Goal: Transaction & Acquisition: Purchase product/service

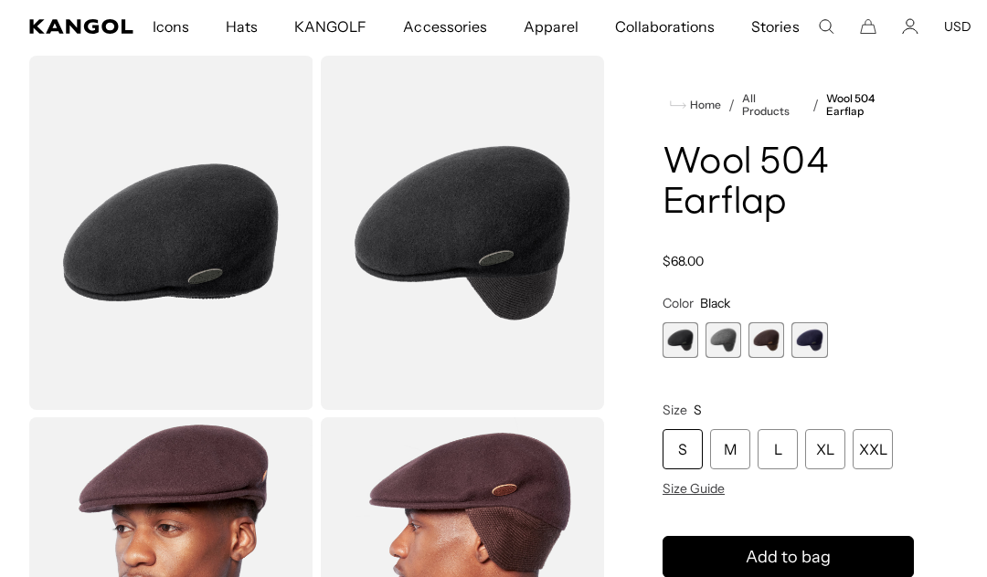
scroll to position [67, 0]
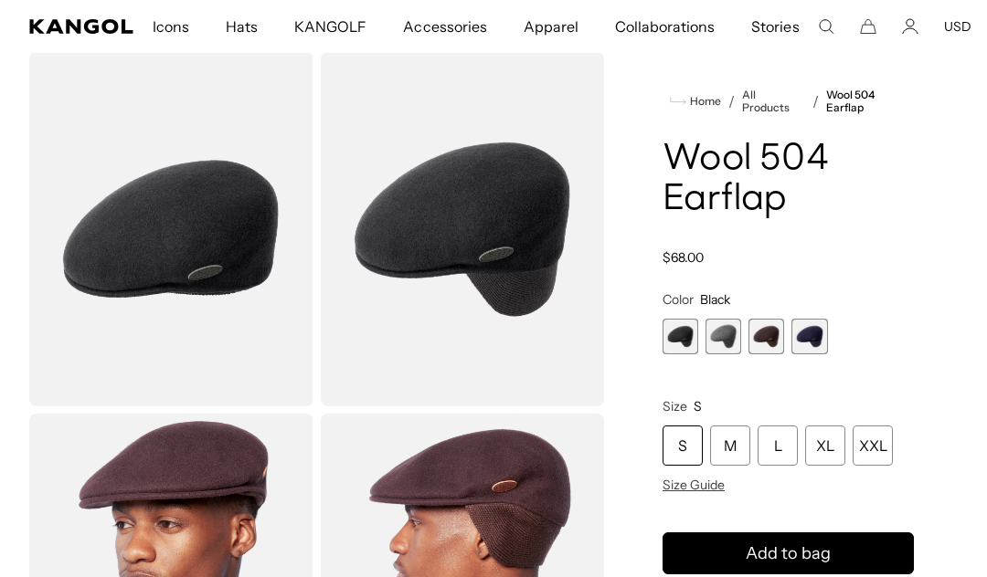
click at [897, 447] on div "S M L XL XXL" at bounding box center [787, 446] width 251 height 40
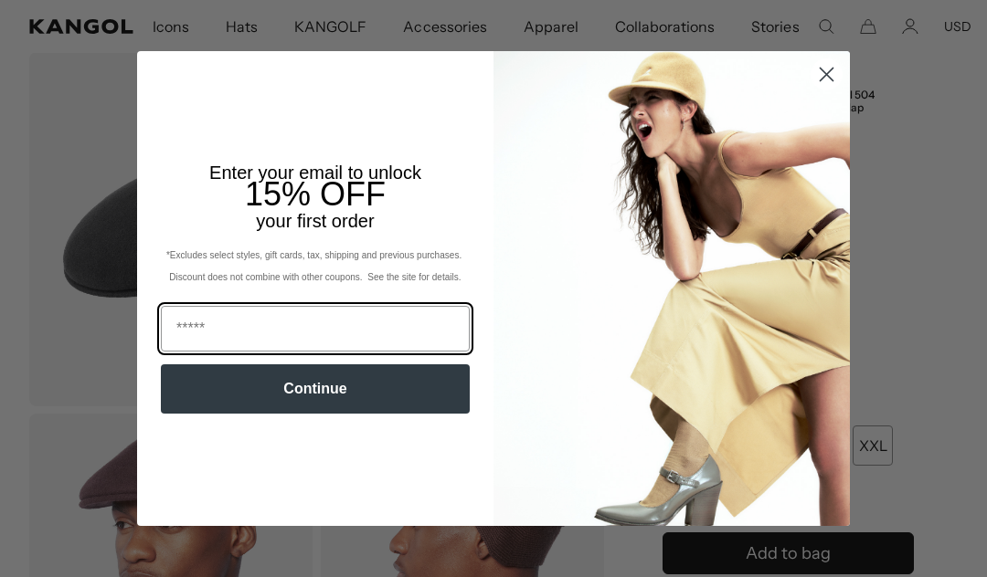
scroll to position [0, 0]
click at [405, 344] on input "Email" at bounding box center [315, 329] width 309 height 46
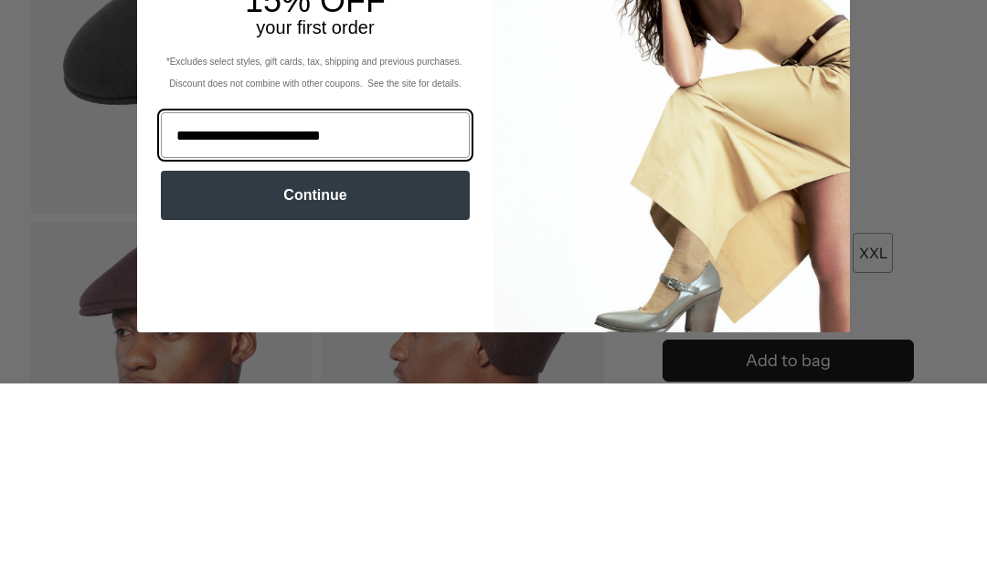
type input "**********"
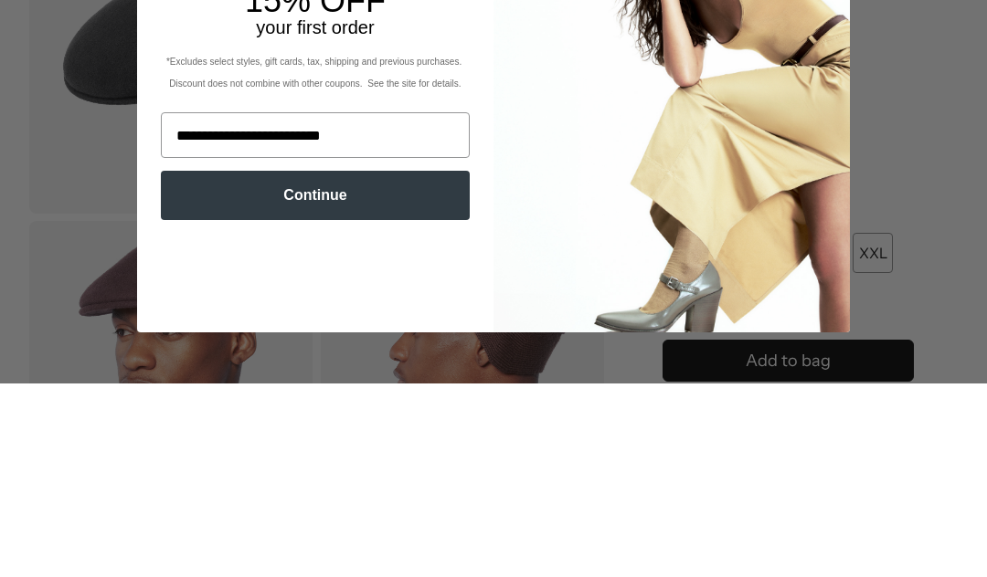
click at [390, 364] on button "Continue" at bounding box center [315, 388] width 309 height 49
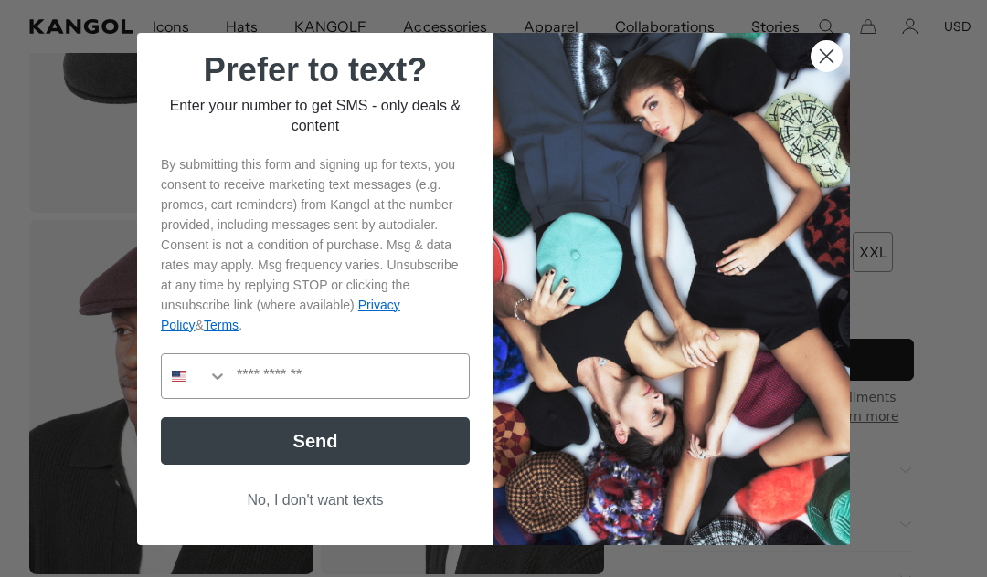
click at [369, 518] on button "No, I don't want texts" at bounding box center [315, 500] width 309 height 35
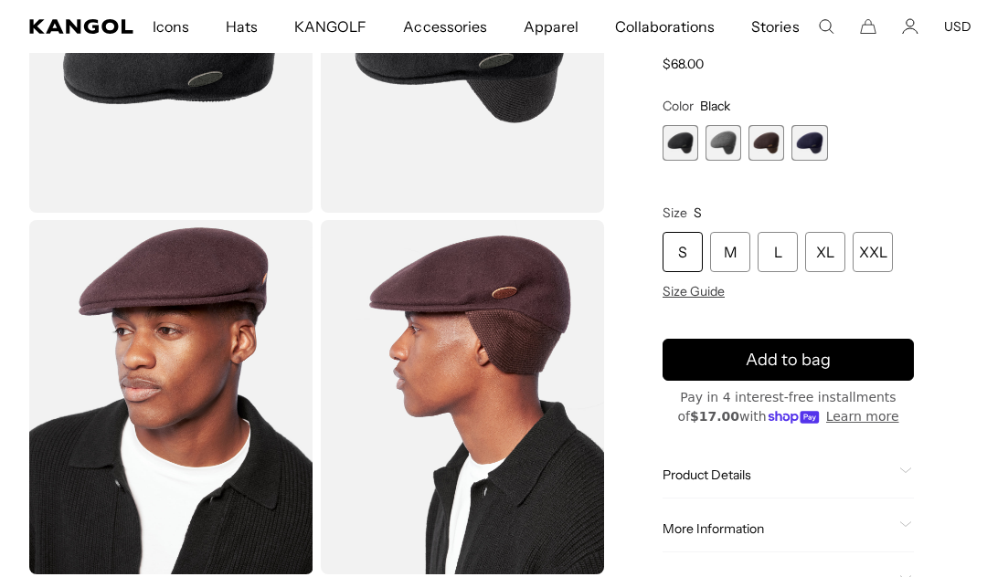
click at [874, 255] on div "XXL" at bounding box center [872, 252] width 40 height 40
click at [888, 250] on div "XXL" at bounding box center [872, 252] width 40 height 40
click at [872, 253] on div "XXL" at bounding box center [872, 252] width 40 height 40
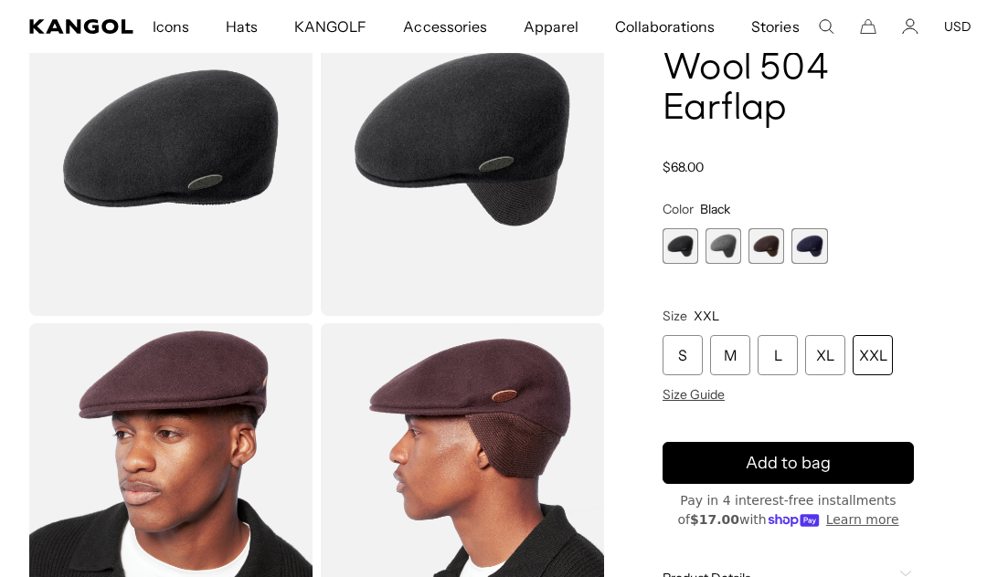
scroll to position [155, 0]
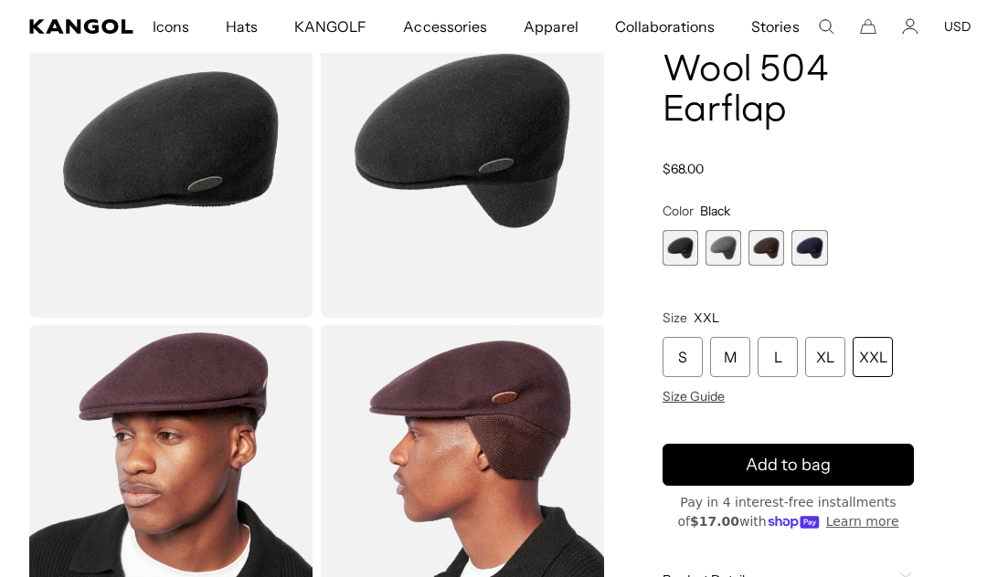
click at [893, 357] on div "S M L XL XXL" at bounding box center [787, 357] width 251 height 40
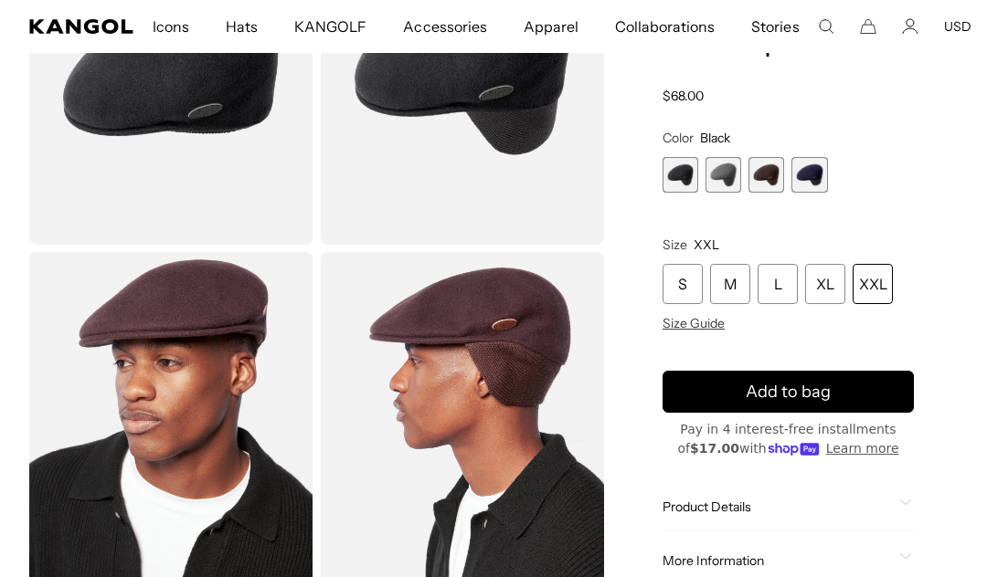
scroll to position [223, 0]
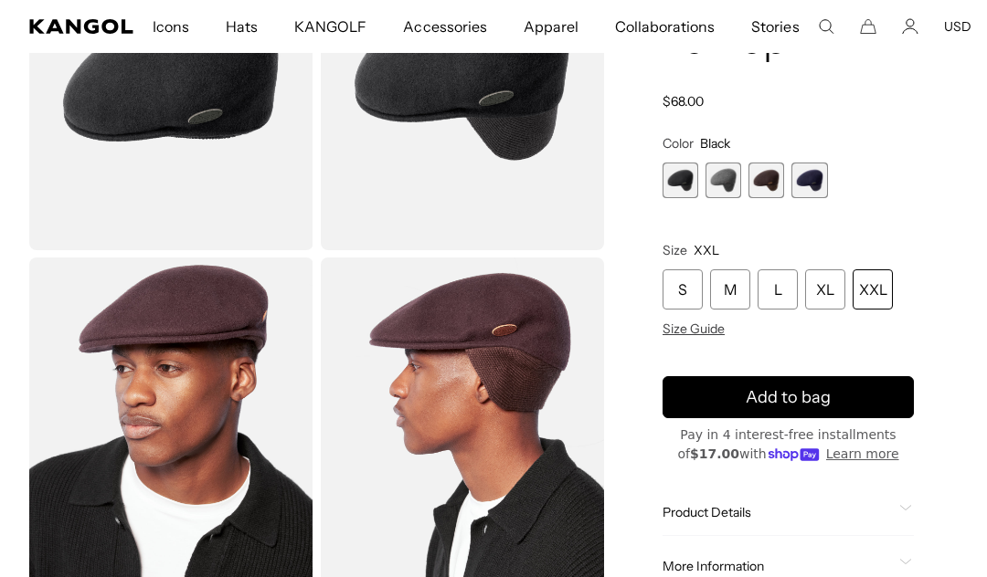
click at [878, 290] on div "XXL" at bounding box center [872, 289] width 40 height 40
click at [882, 316] on div "S M L XL XXL Size Guide" at bounding box center [787, 303] width 251 height 68
click at [882, 315] on div "S M L XL XXL Size Guide" at bounding box center [787, 303] width 251 height 68
click at [726, 196] on span "2 of 4" at bounding box center [723, 181] width 36 height 36
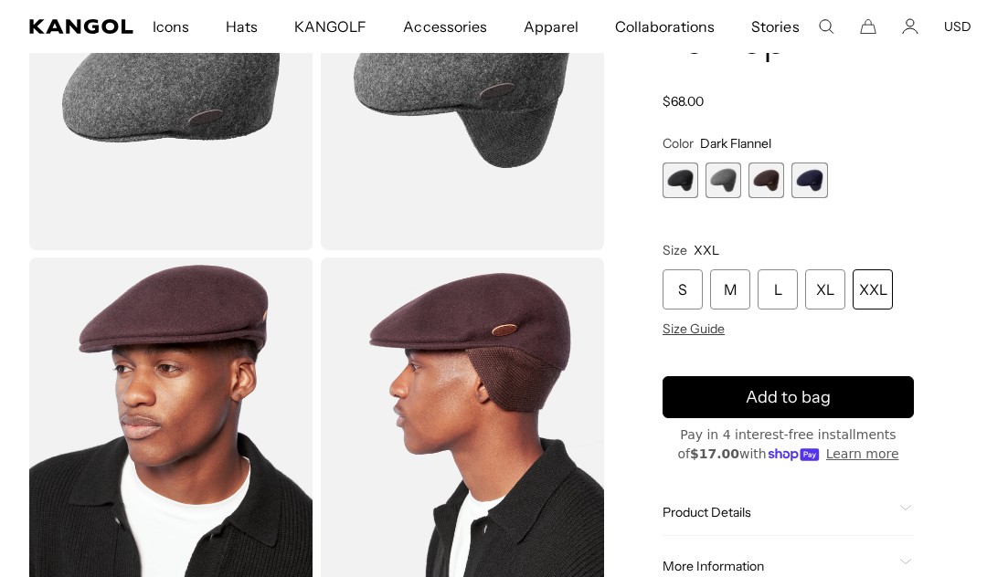
click at [880, 298] on div "XXL" at bounding box center [872, 289] width 40 height 40
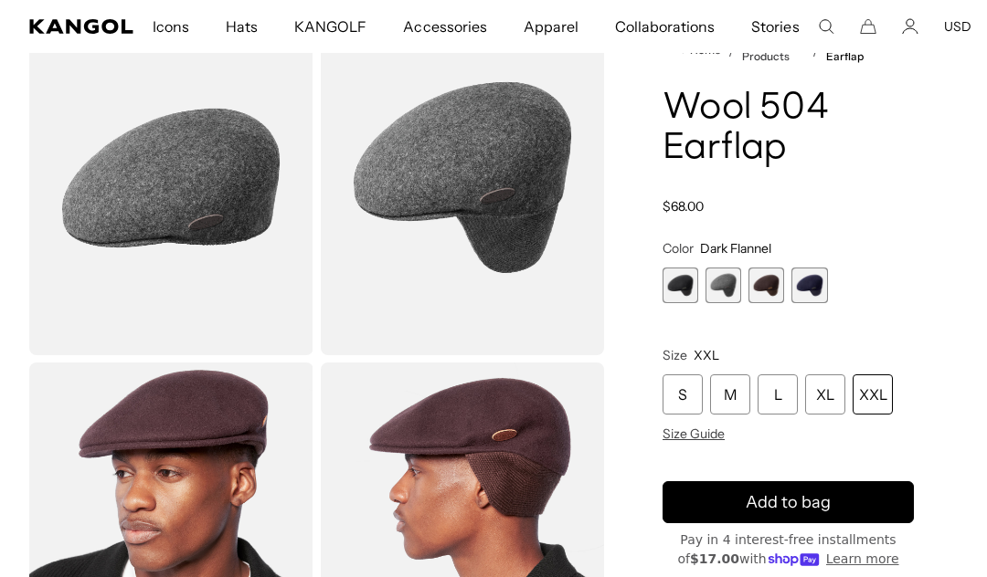
scroll to position [125, 0]
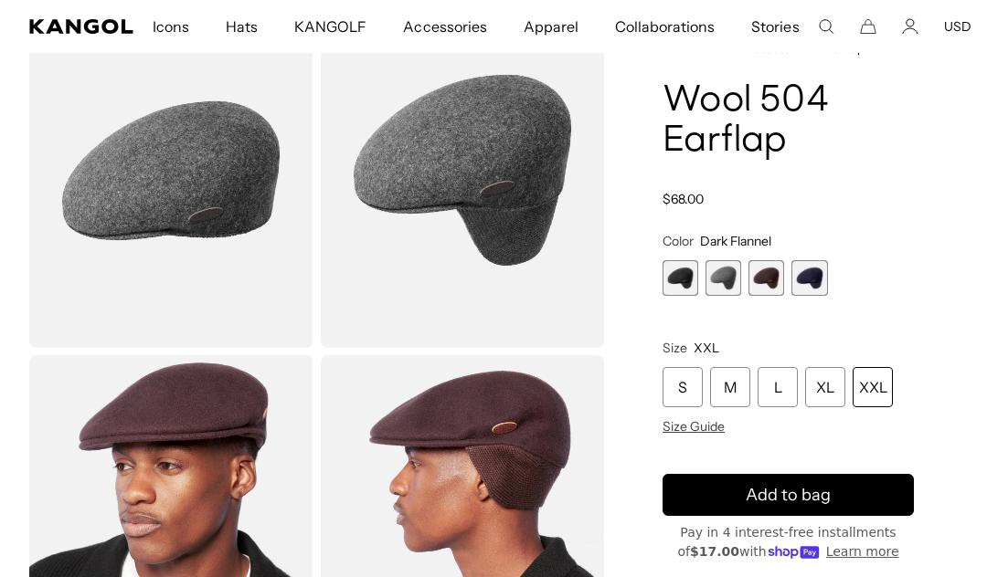
click at [776, 281] on span "3 of 4" at bounding box center [766, 278] width 36 height 36
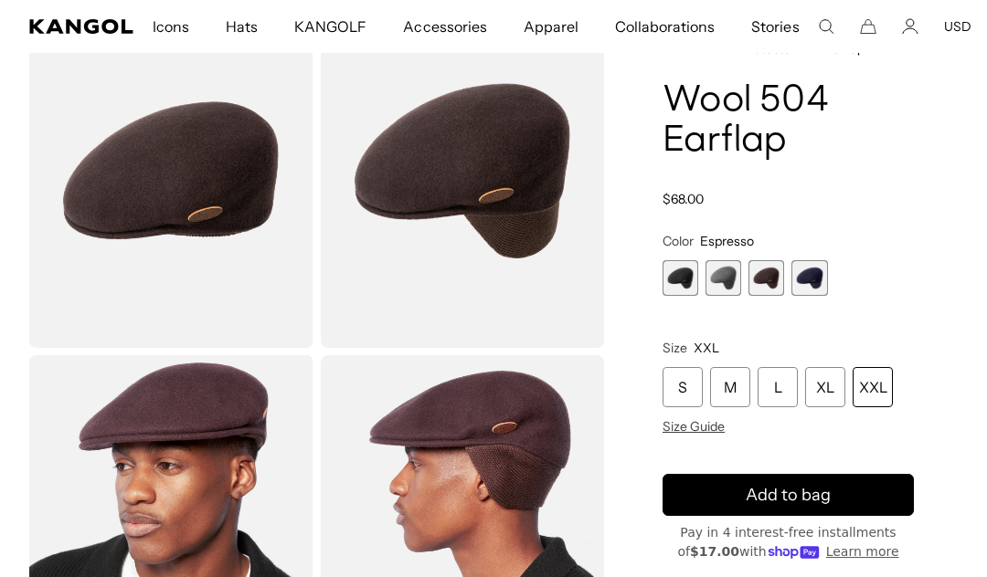
click at [814, 282] on span "4 of 4" at bounding box center [809, 278] width 36 height 36
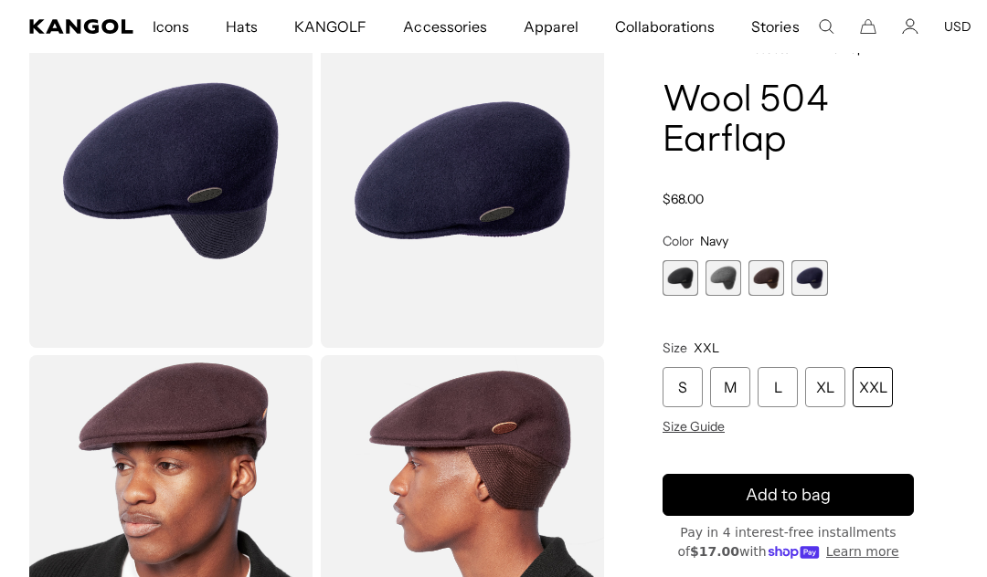
click at [726, 286] on span "2 of 4" at bounding box center [723, 278] width 36 height 36
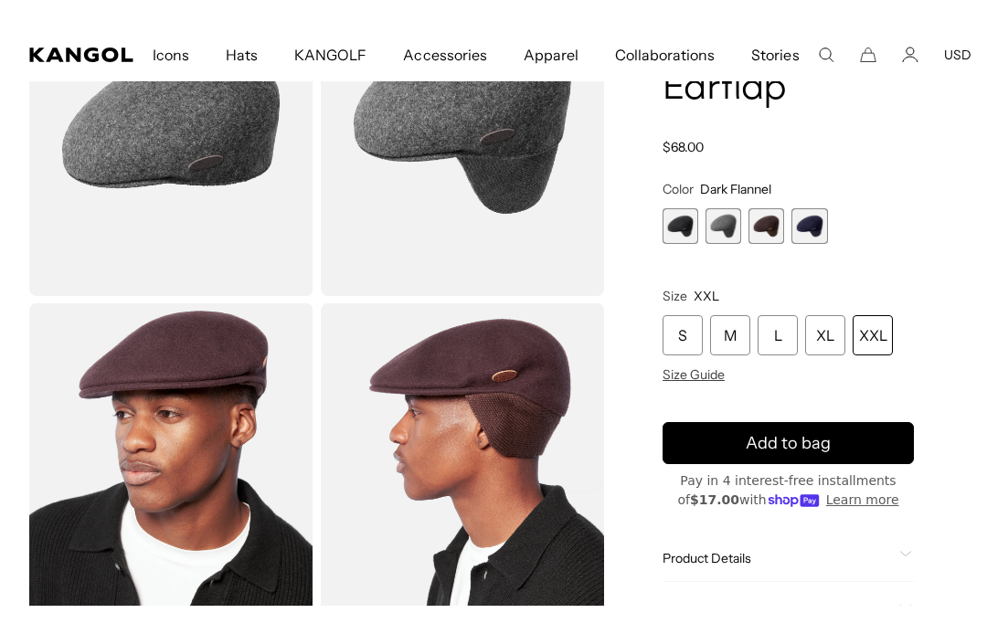
scroll to position [208, 0]
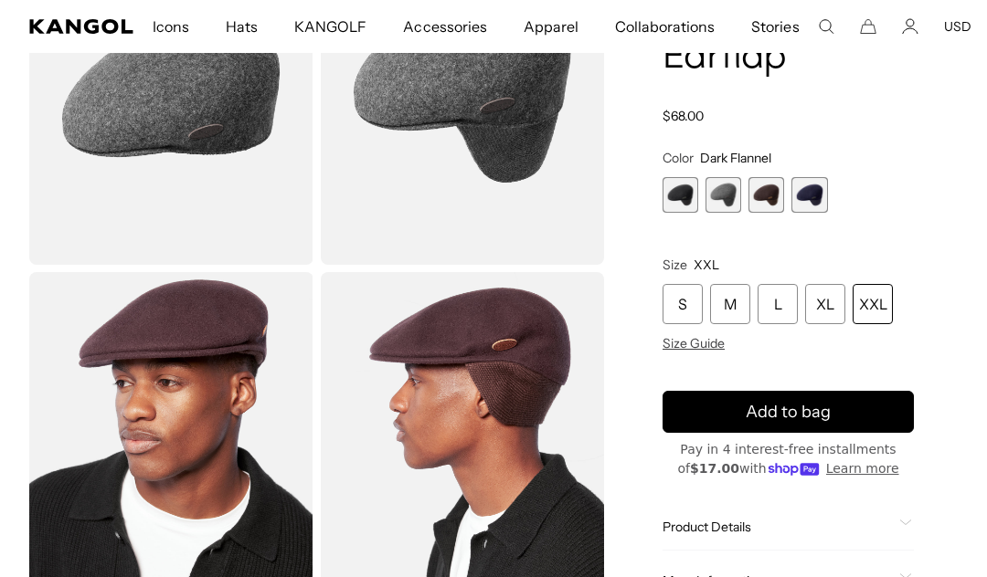
click at [866, 312] on div "XXL" at bounding box center [872, 304] width 40 height 40
click at [876, 298] on div "XXL" at bounding box center [872, 304] width 40 height 40
click at [875, 298] on div "XXL" at bounding box center [872, 304] width 40 height 40
click at [882, 301] on div "XXL" at bounding box center [872, 304] width 40 height 40
click at [822, 417] on span "Add to bag" at bounding box center [787, 412] width 85 height 25
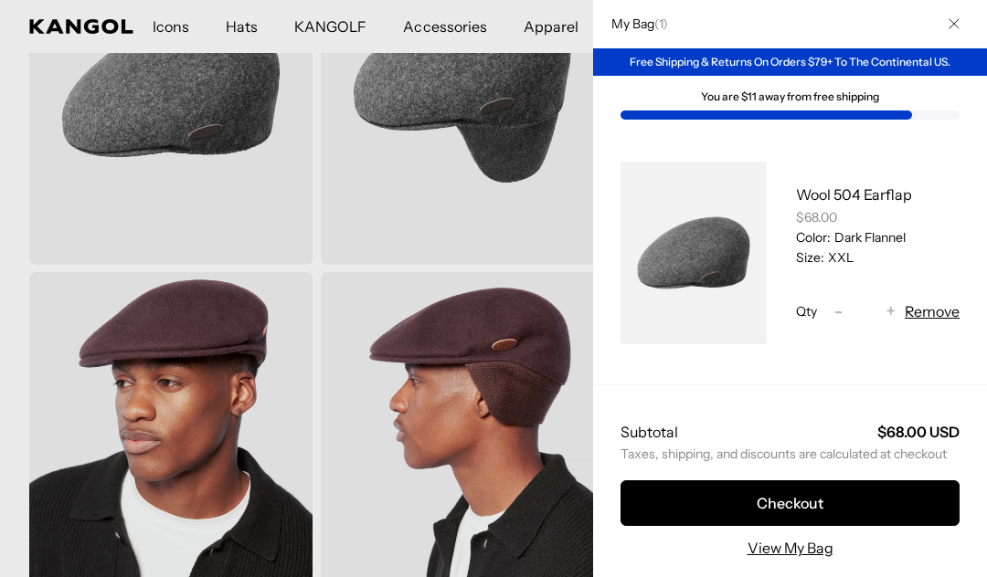
click at [514, 217] on div at bounding box center [493, 288] width 987 height 577
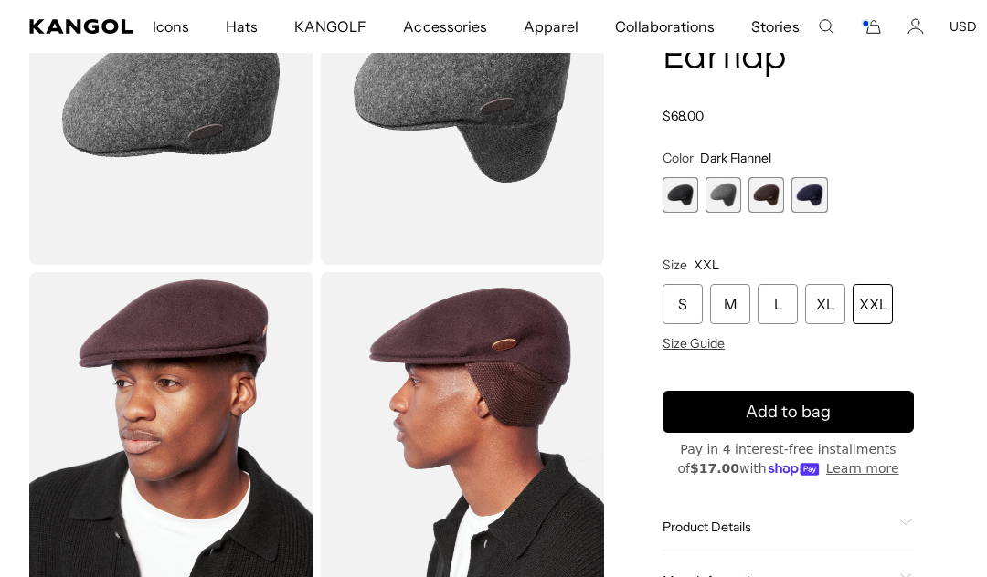
click at [587, 280] on img "Gallery Viewer" at bounding box center [463, 449] width 284 height 354
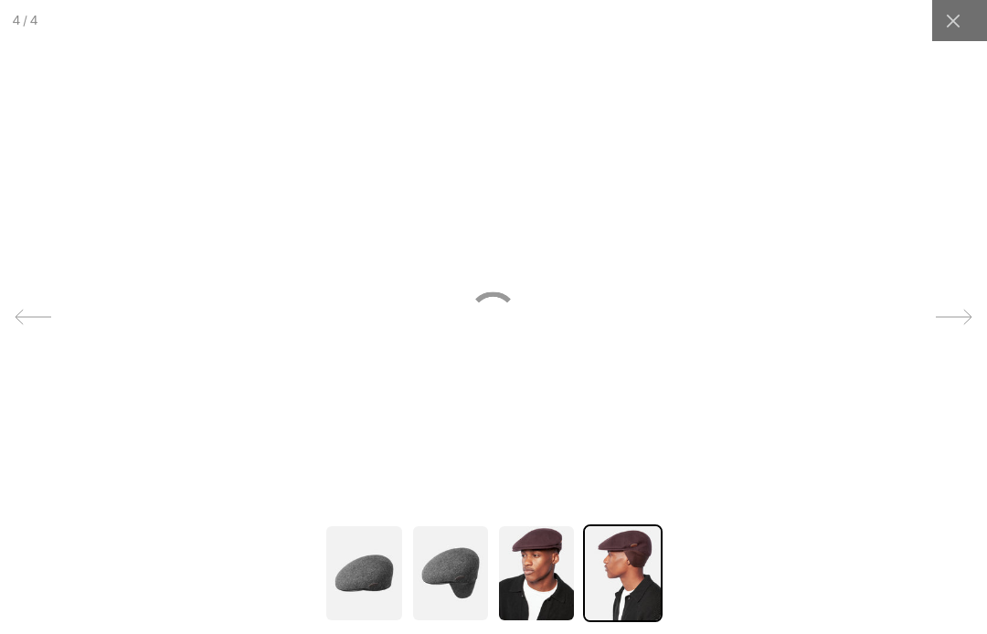
click at [950, 17] on icon at bounding box center [952, 21] width 14 height 14
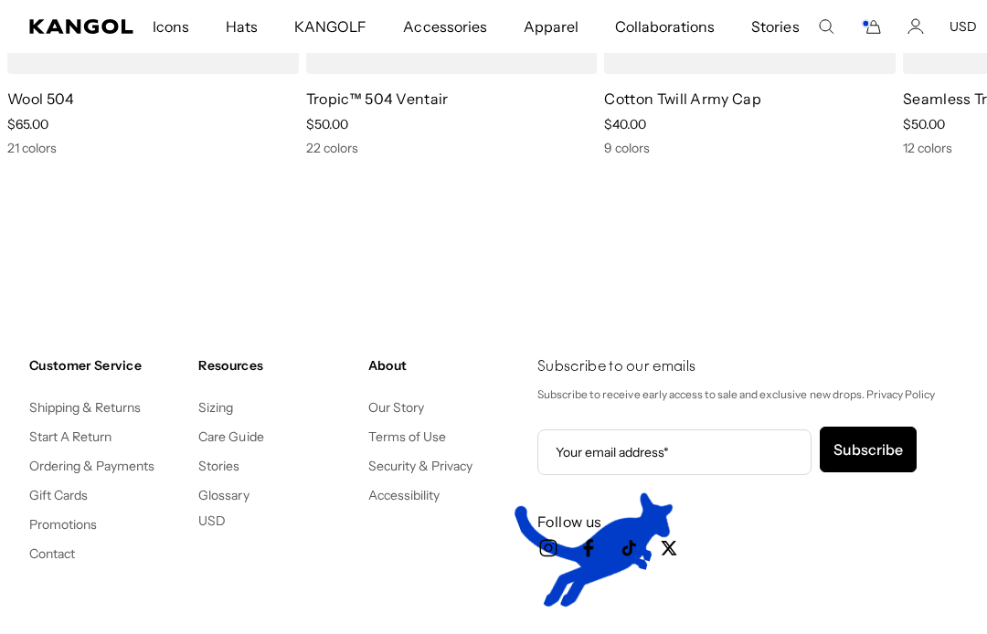
scroll to position [2034, 0]
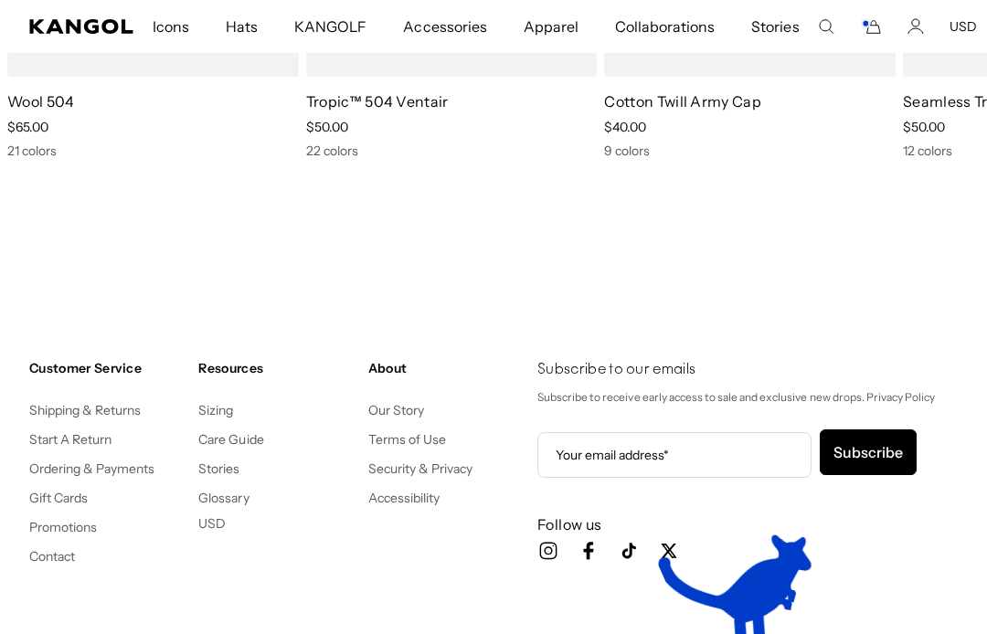
click at [82, 546] on li "Contact" at bounding box center [106, 555] width 154 height 22
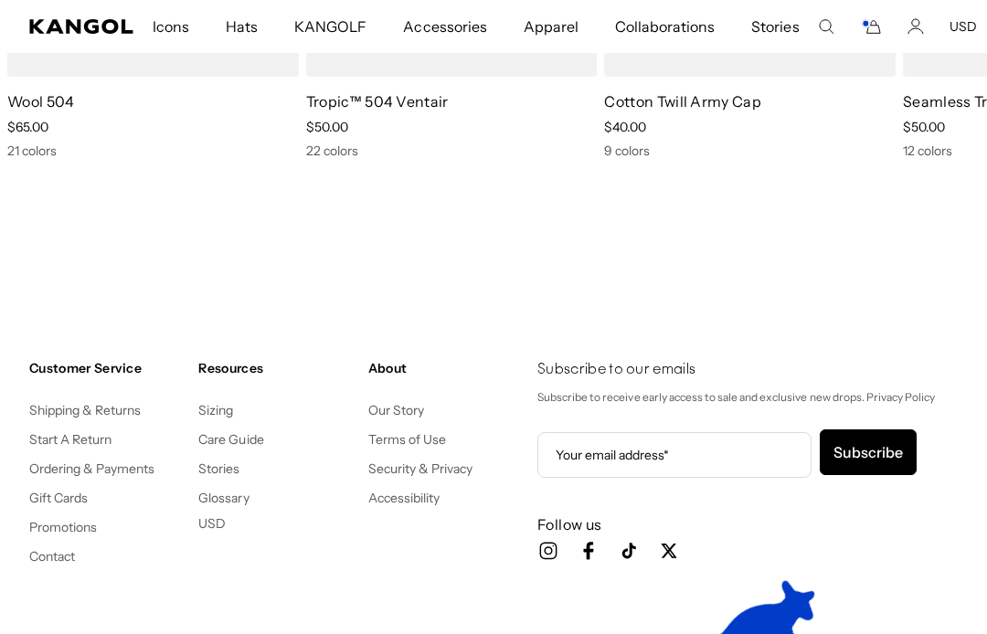
click at [77, 523] on link "Promotions" at bounding box center [63, 527] width 68 height 16
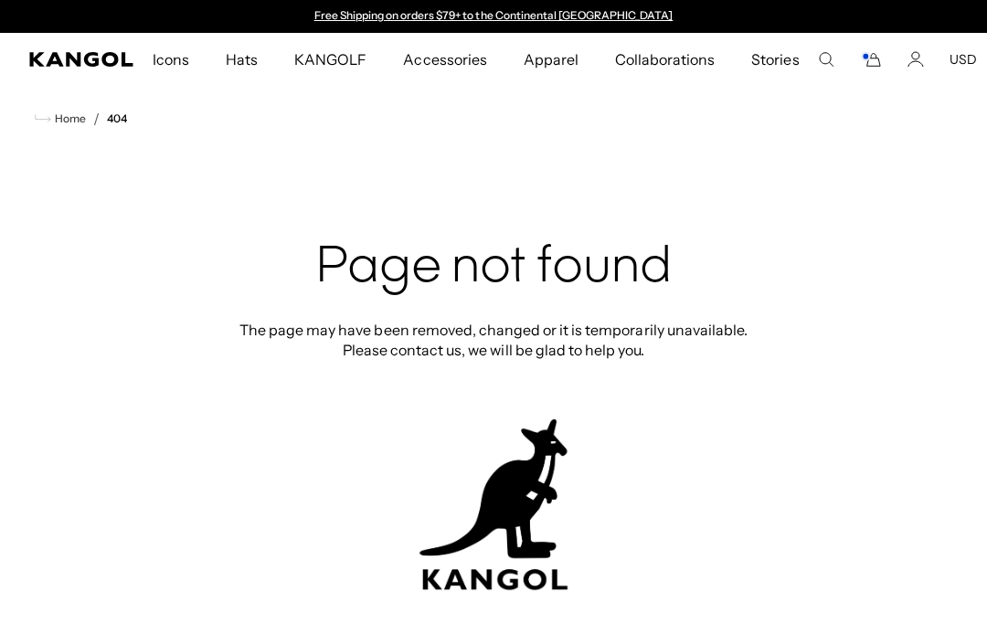
click at [907, 60] on icon "Account" at bounding box center [915, 59] width 16 height 16
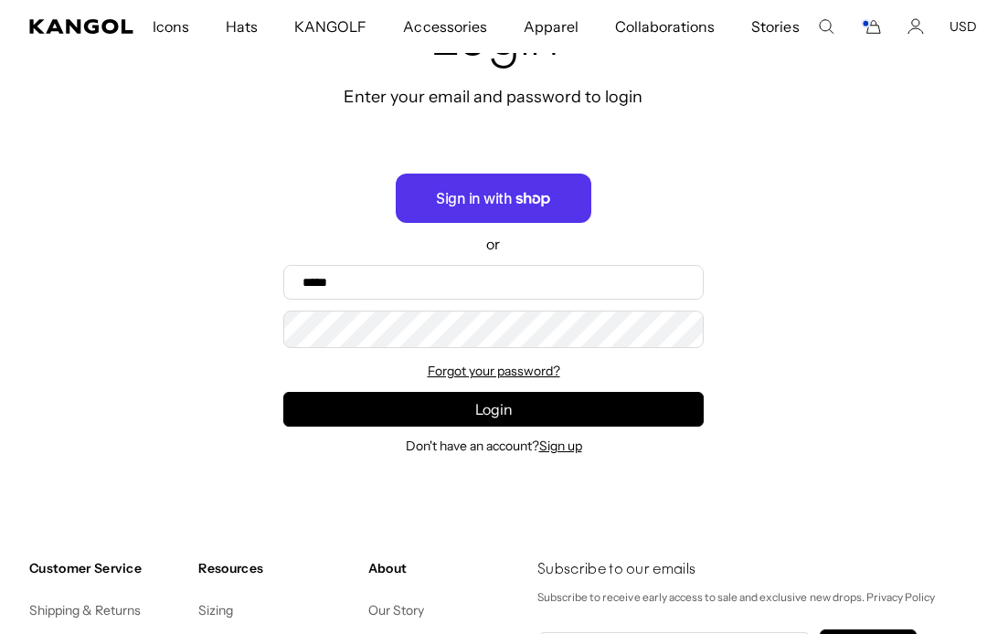
scroll to position [173, 0]
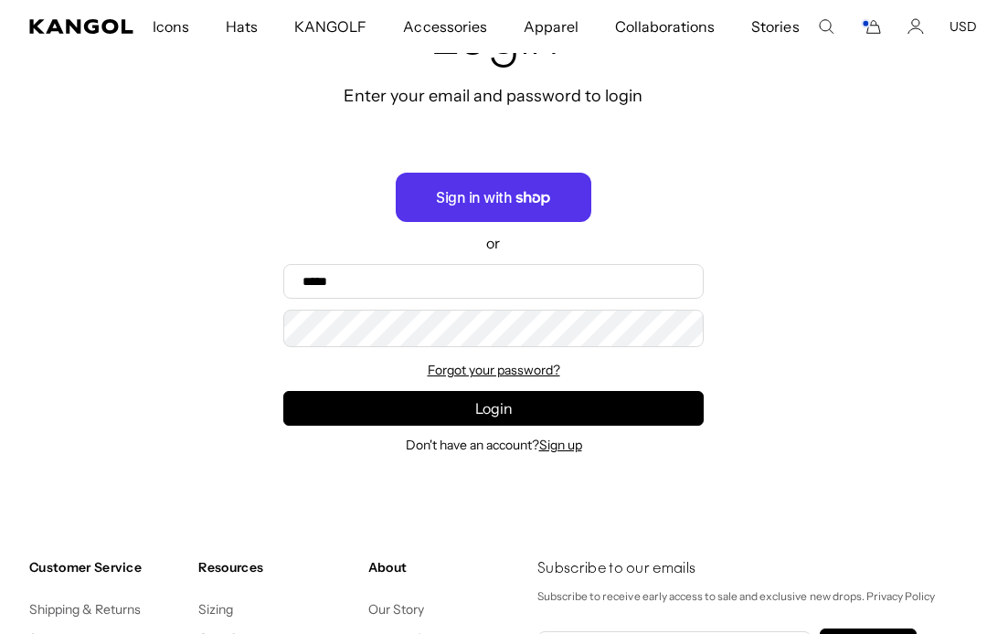
click at [582, 443] on link "Sign up" at bounding box center [560, 445] width 43 height 16
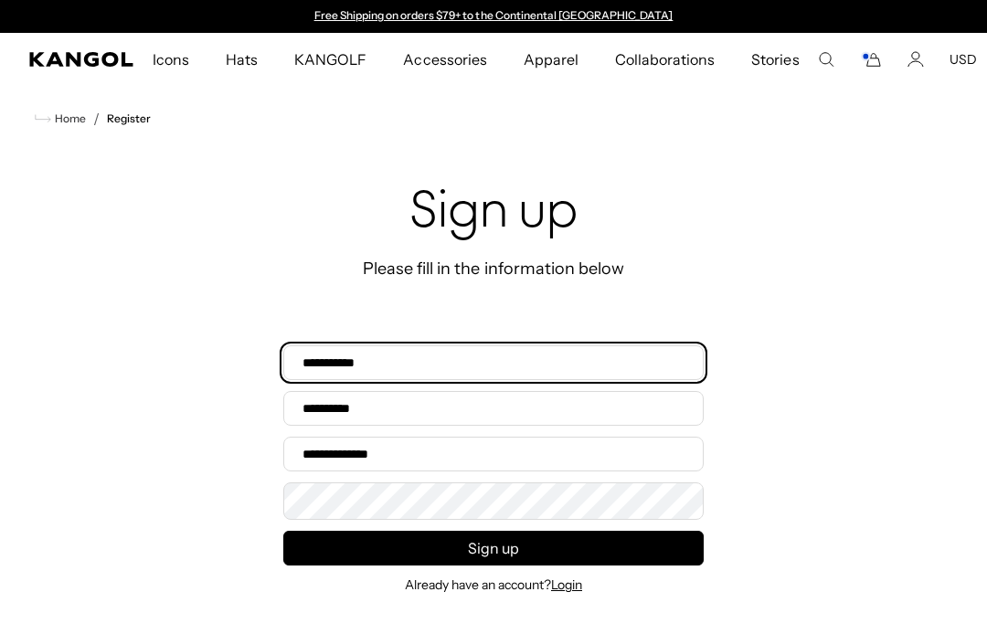
click at [572, 368] on input "First name*" at bounding box center [493, 362] width 420 height 35
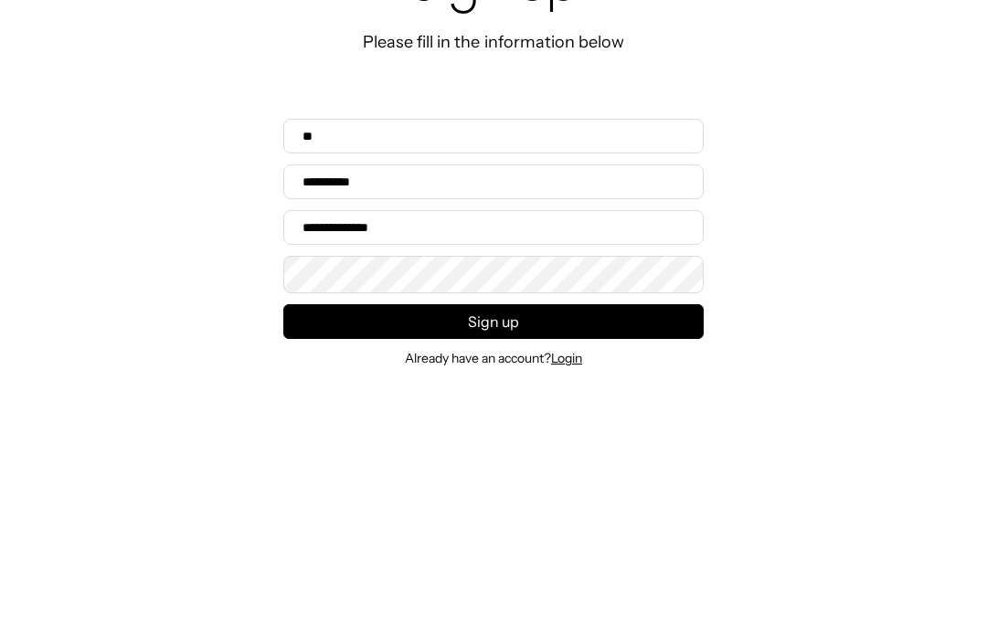
scroll to position [227, 0]
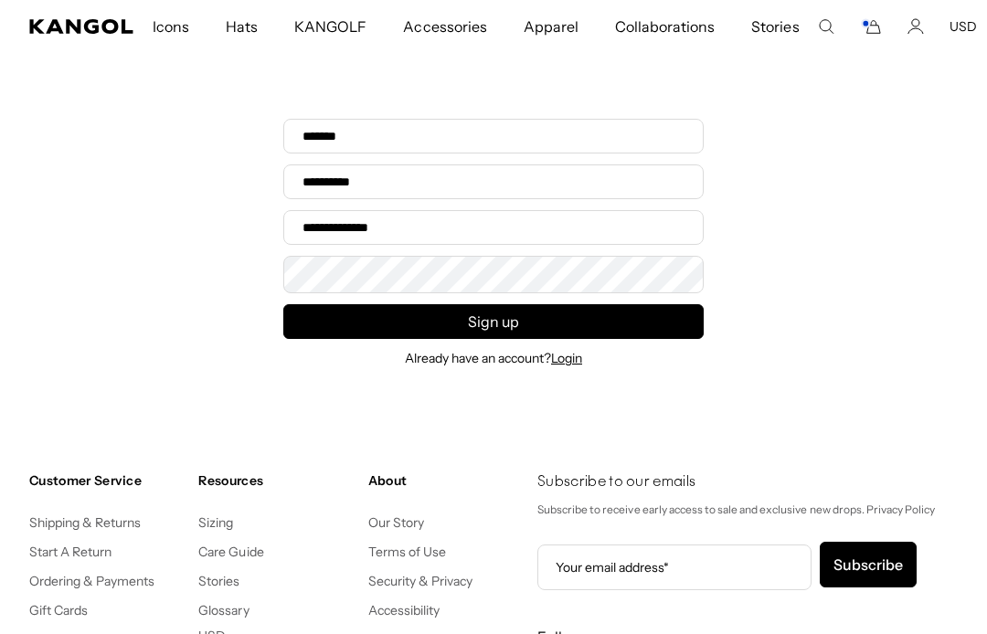
type input "*******"
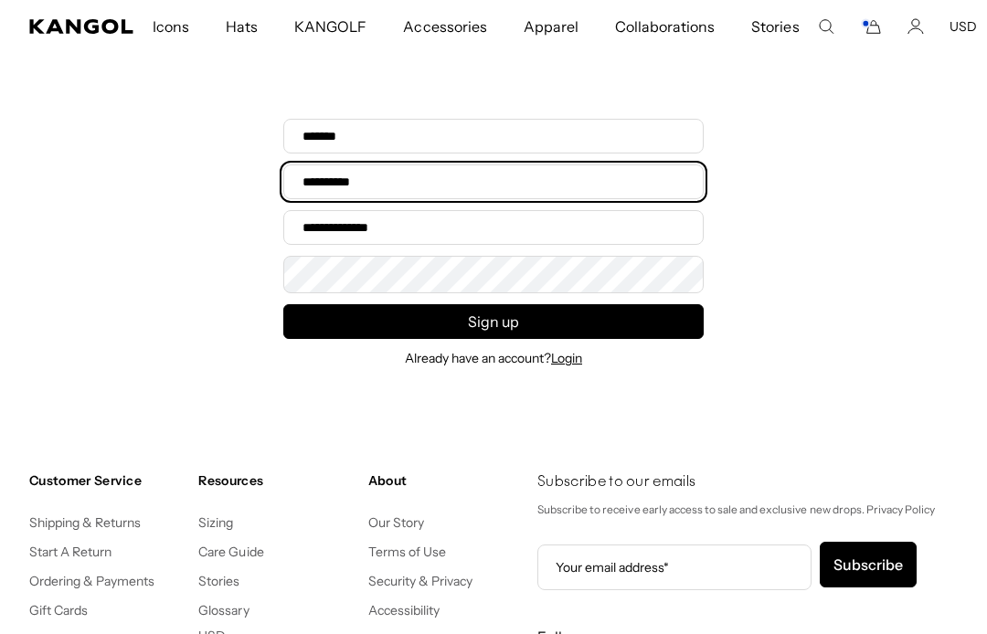
click at [544, 184] on input "Last name*" at bounding box center [493, 181] width 420 height 35
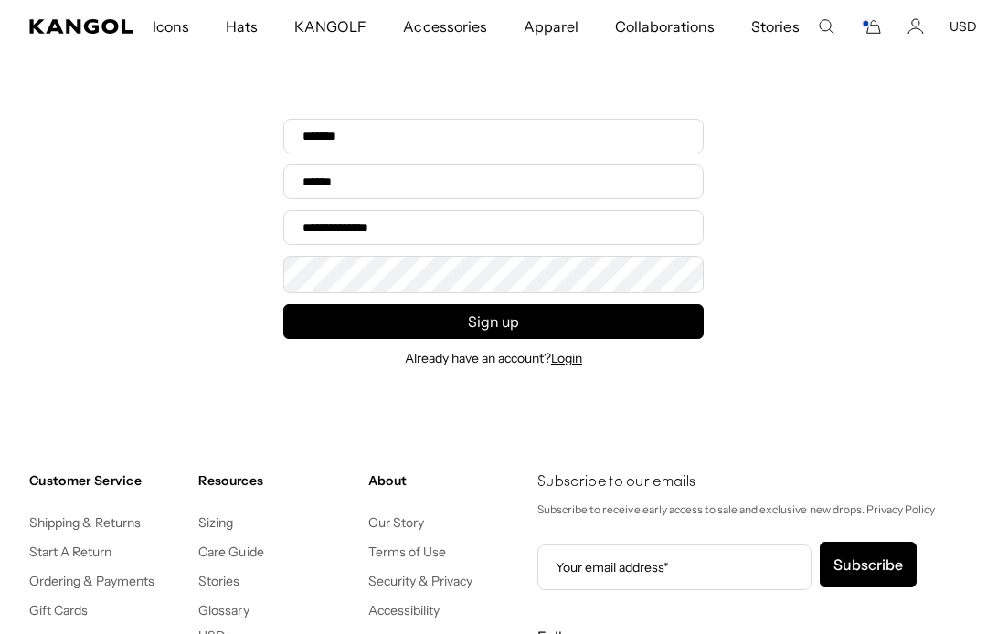
type input "******"
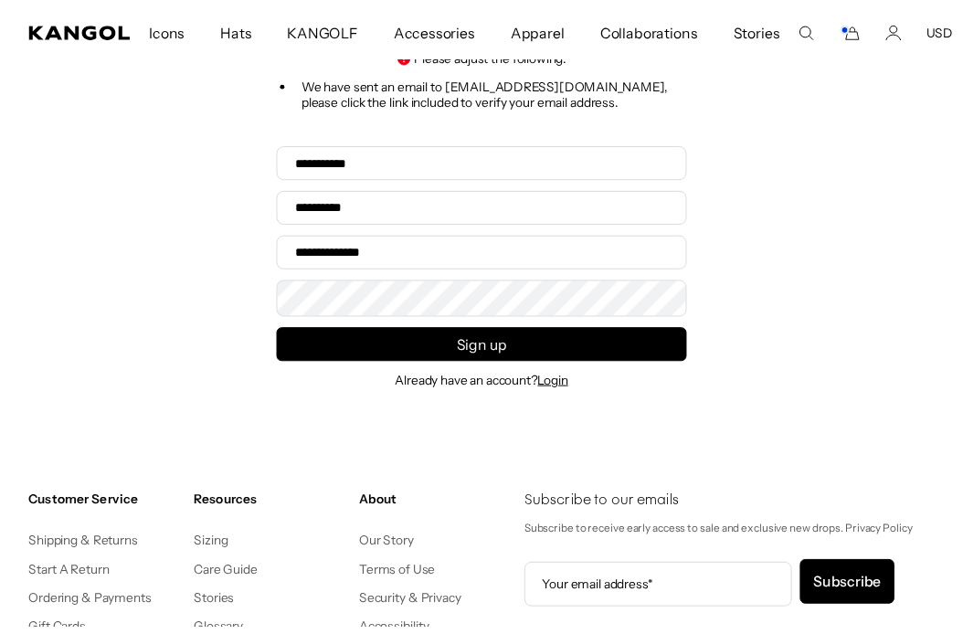
scroll to position [276, 0]
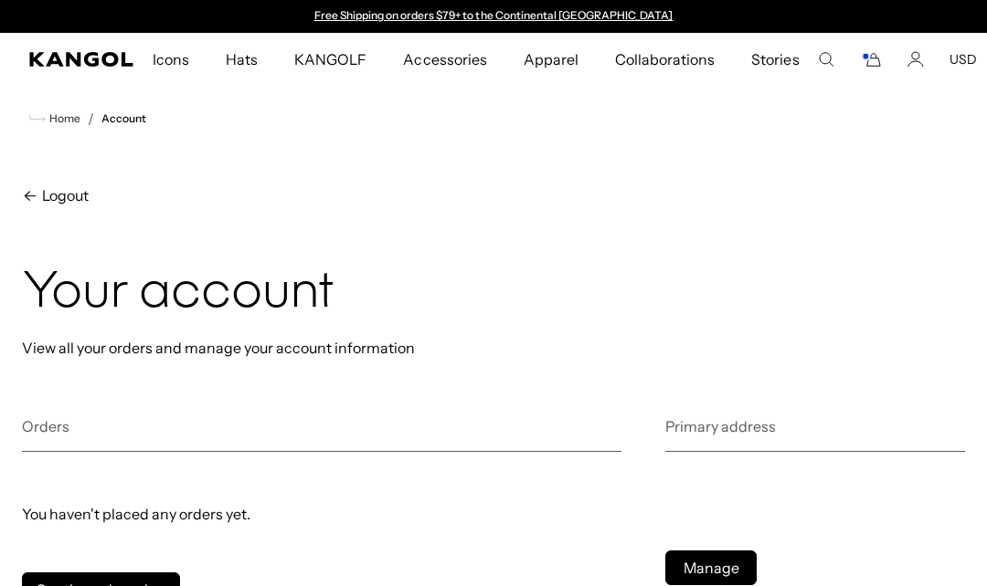
click at [435, 423] on h2 "Orders" at bounding box center [321, 435] width 599 height 36
click at [71, 52] on icon "Kangol" at bounding box center [81, 59] width 105 height 15
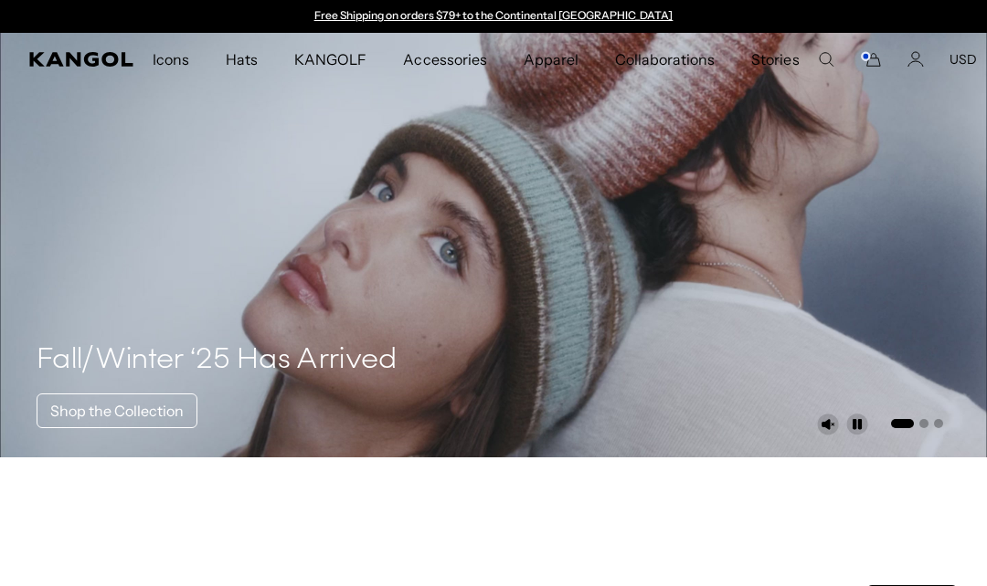
click at [866, 65] on icon "Cart" at bounding box center [871, 59] width 22 height 16
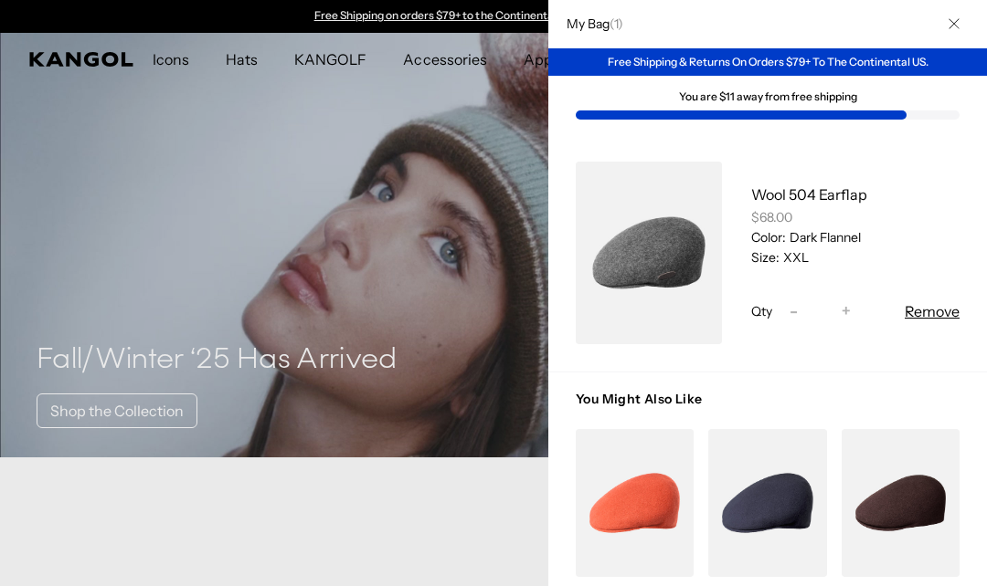
click at [502, 456] on div at bounding box center [493, 293] width 987 height 586
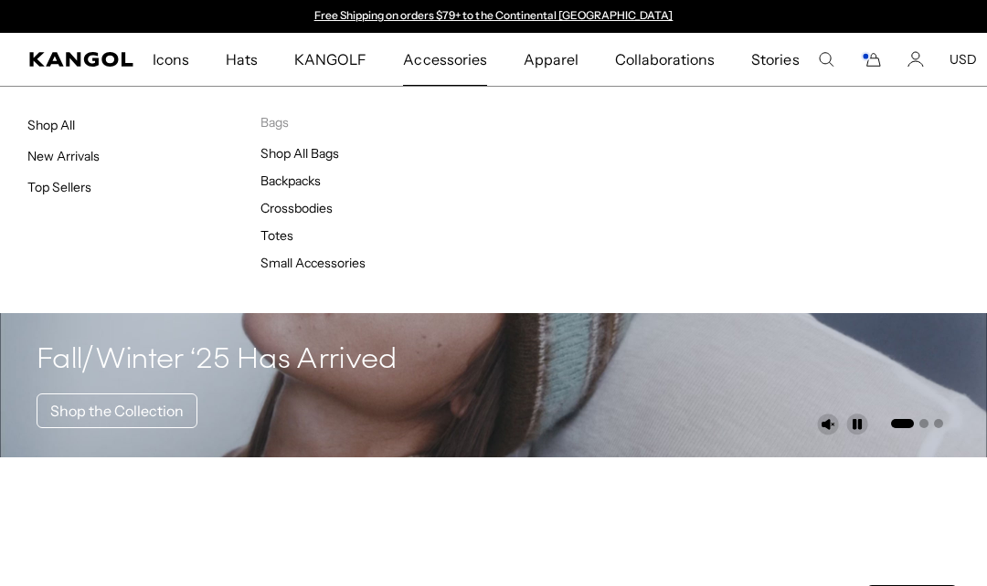
click at [336, 269] on link "Small Accessories" at bounding box center [312, 263] width 105 height 16
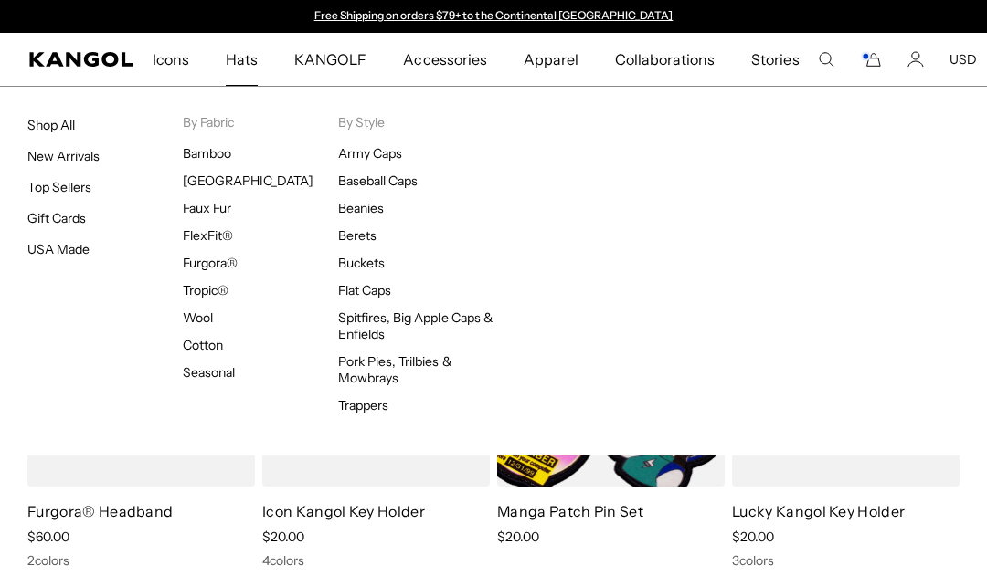
click at [806, 269] on div "Hats Shop All New Arrivals Top Sellers Gift Cards USA Made By Fabric [GEOGRAPHI…" at bounding box center [493, 271] width 987 height 370
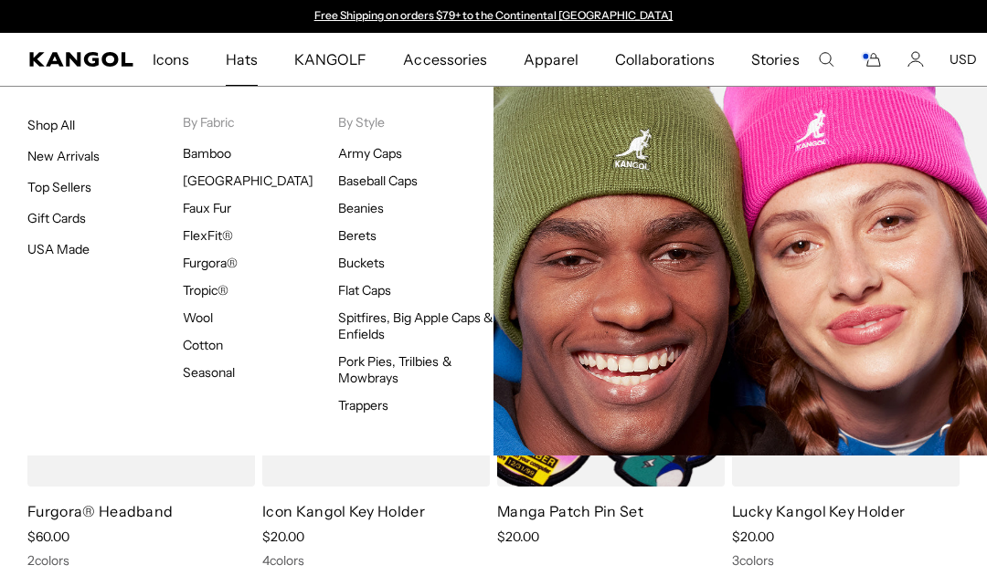
click at [381, 212] on link "Beanies" at bounding box center [361, 208] width 46 height 16
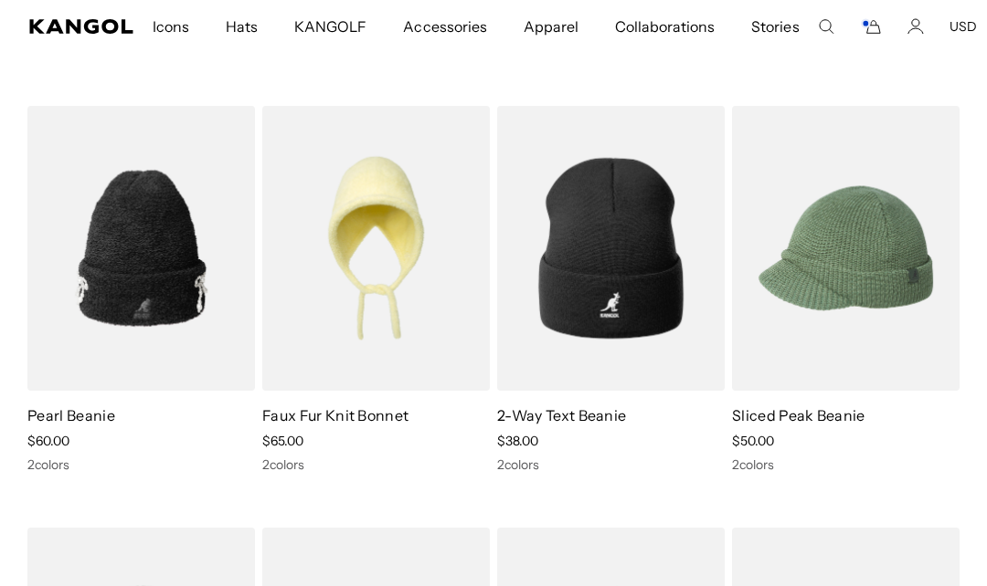
scroll to position [519, 0]
click at [0, 0] on img at bounding box center [0, 0] width 0 height 0
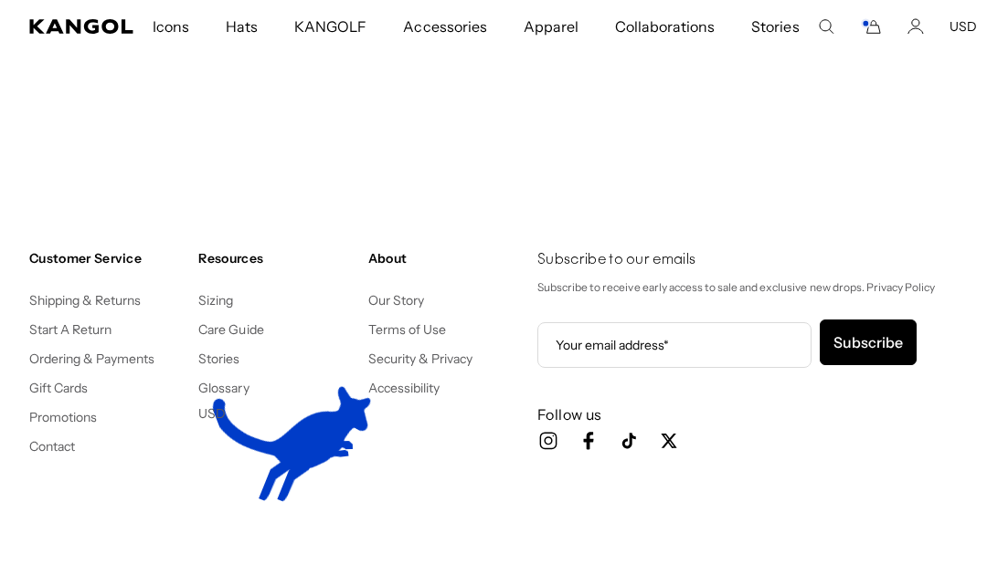
scroll to position [2862, 0]
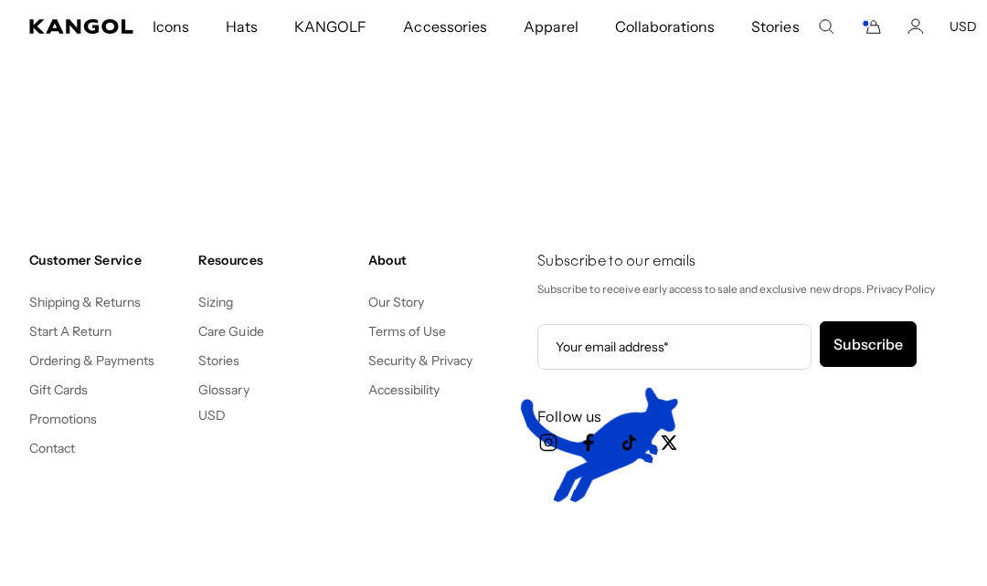
click at [62, 309] on link "Shipping & Returns" at bounding box center [85, 302] width 112 height 16
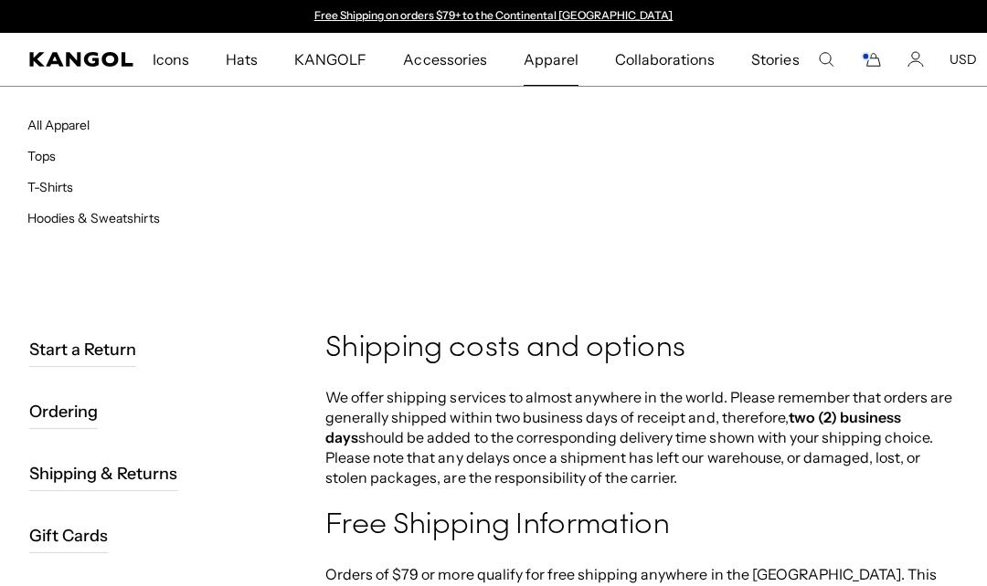
click at [552, 69] on span "Apparel" at bounding box center [550, 59] width 55 height 53
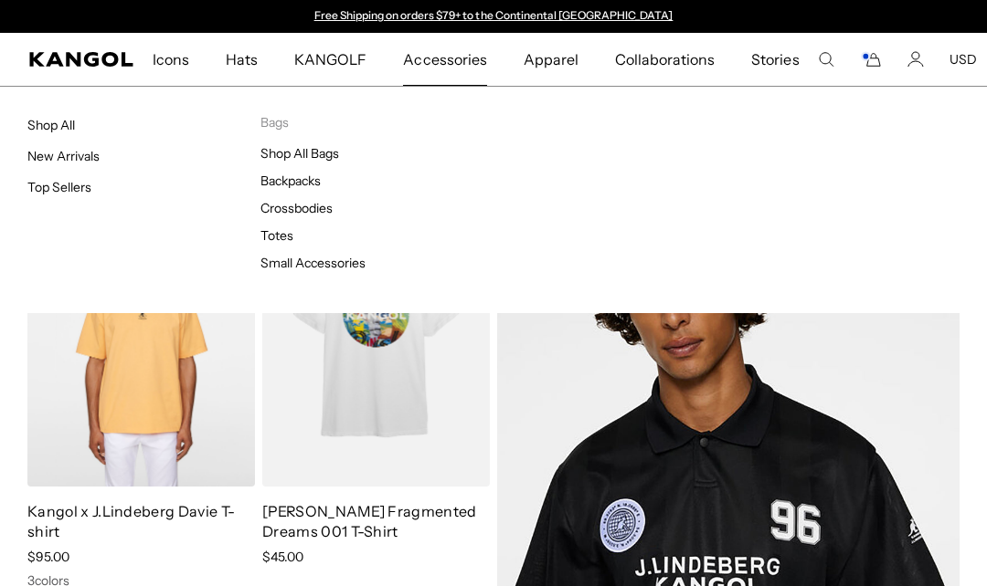
click at [285, 239] on link "Totes" at bounding box center [276, 235] width 33 height 16
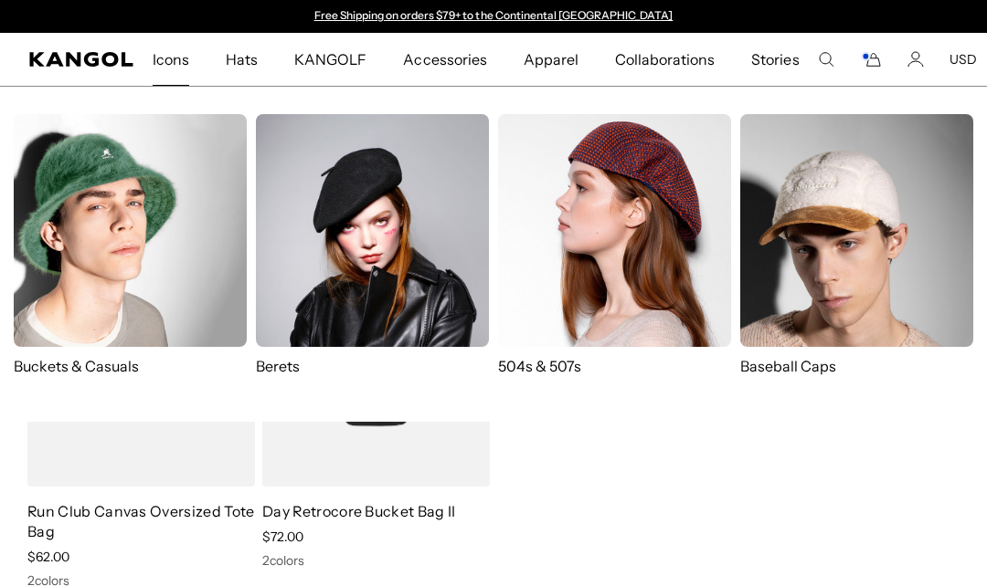
click at [178, 66] on span "Icons" at bounding box center [171, 59] width 37 height 53
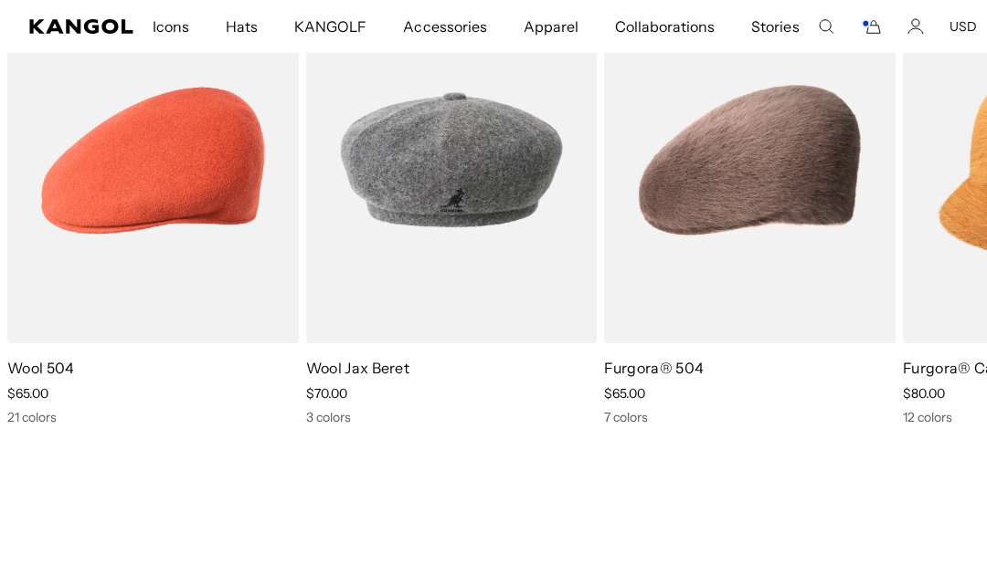
scroll to position [2445, 0]
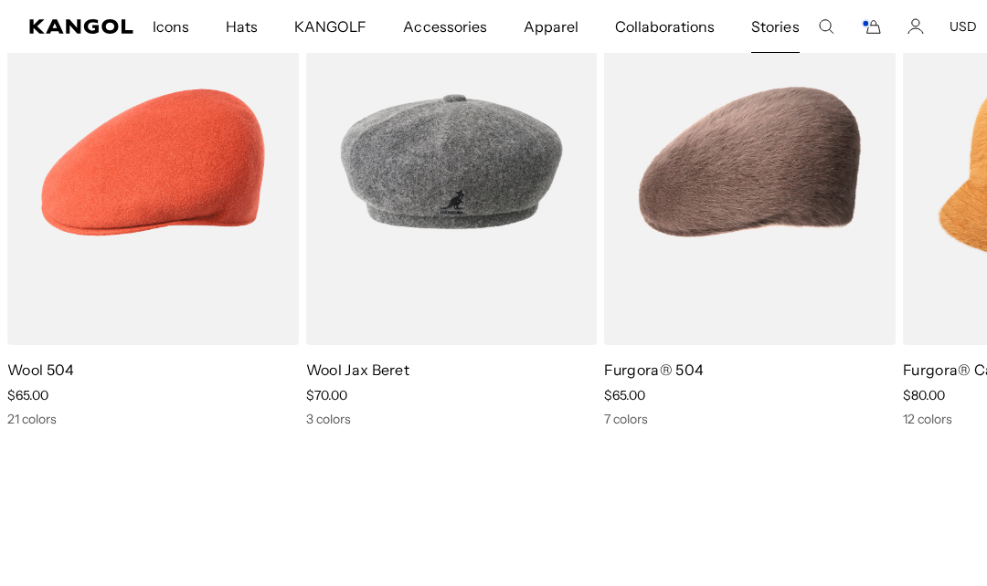
click at [761, 30] on span "Stories" at bounding box center [775, 26] width 48 height 53
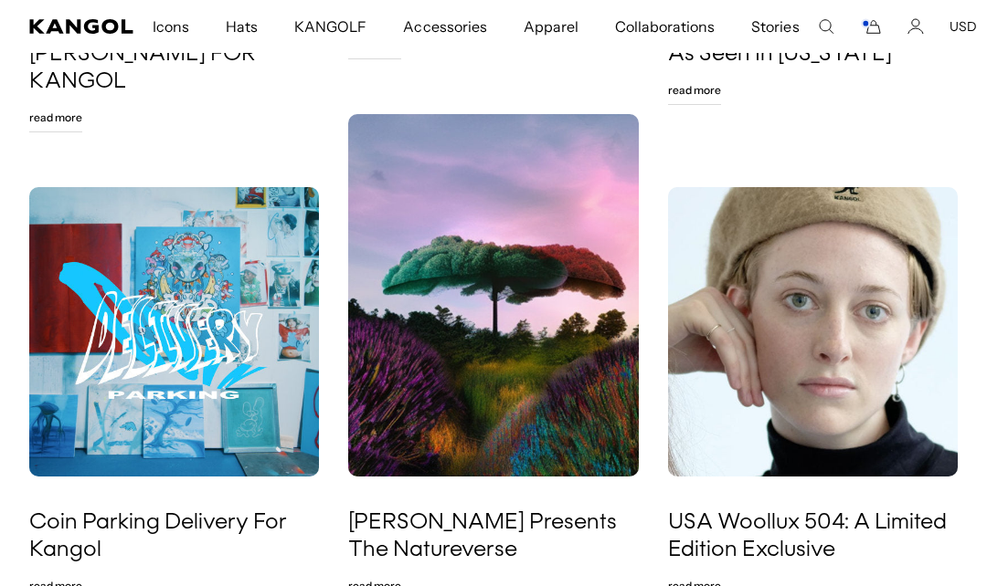
scroll to position [547, 0]
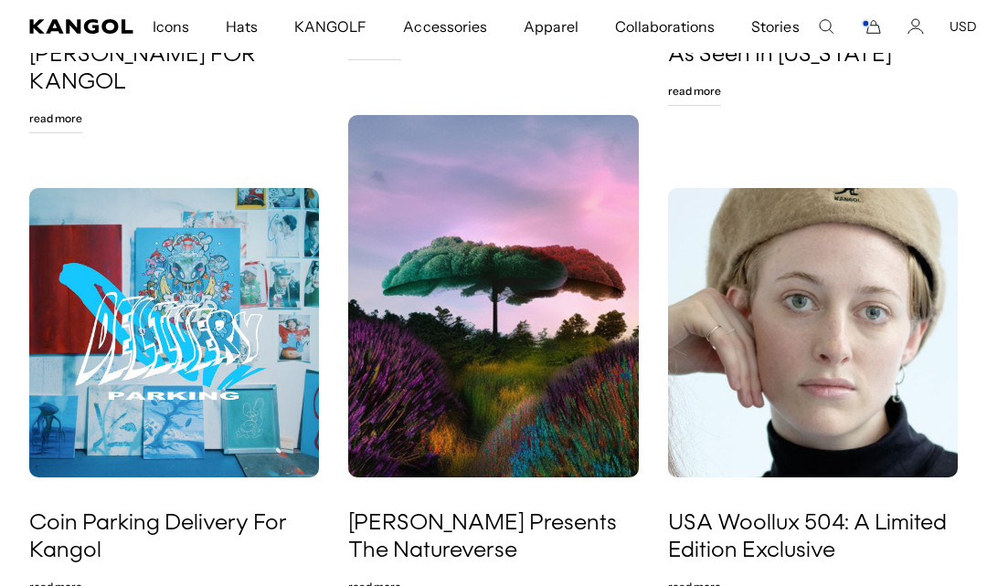
click at [856, 513] on link "USA Woollux 504: A Limited Edition Exclusive" at bounding box center [813, 538] width 290 height 55
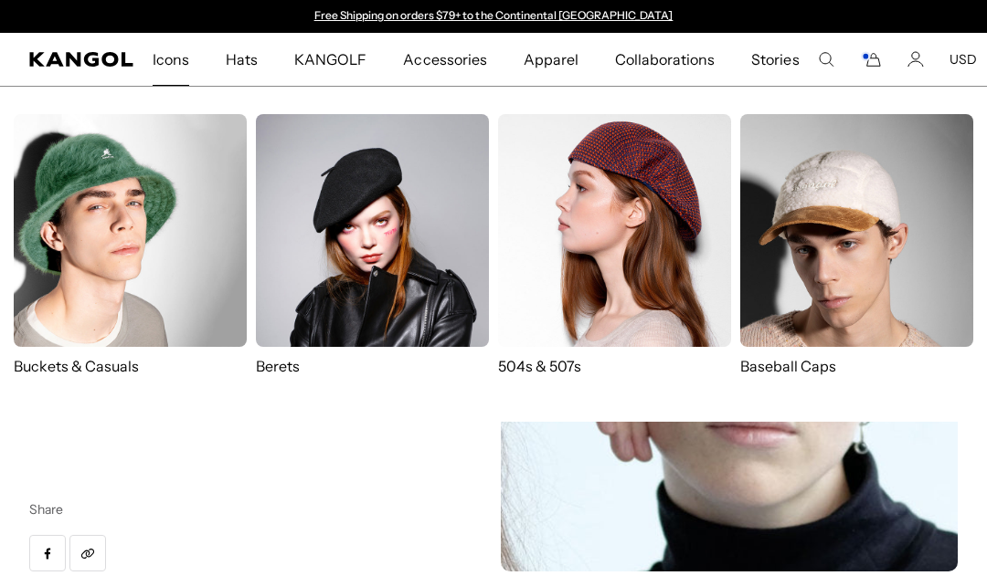
click at [442, 227] on img at bounding box center [372, 230] width 233 height 233
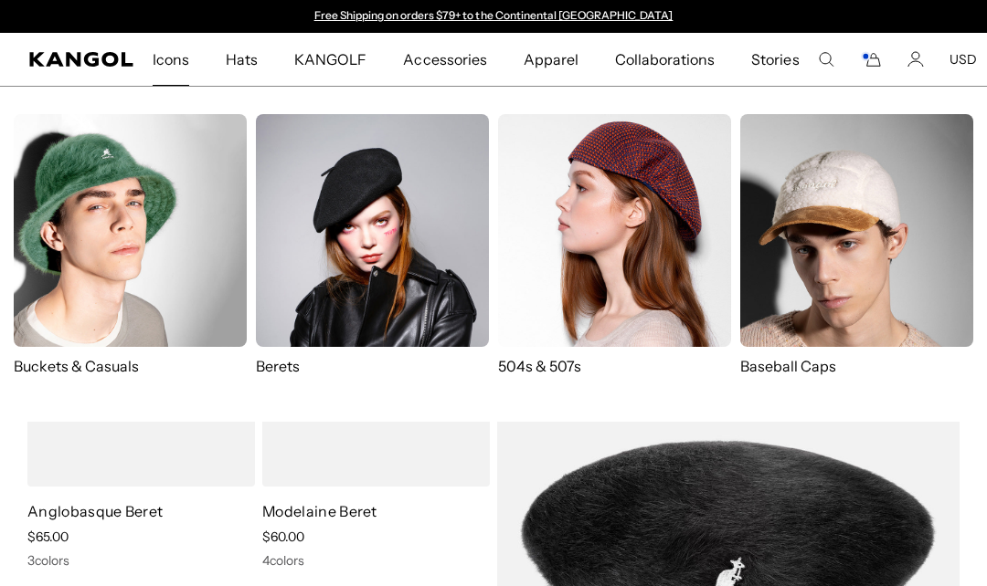
click at [661, 193] on img at bounding box center [614, 230] width 233 height 233
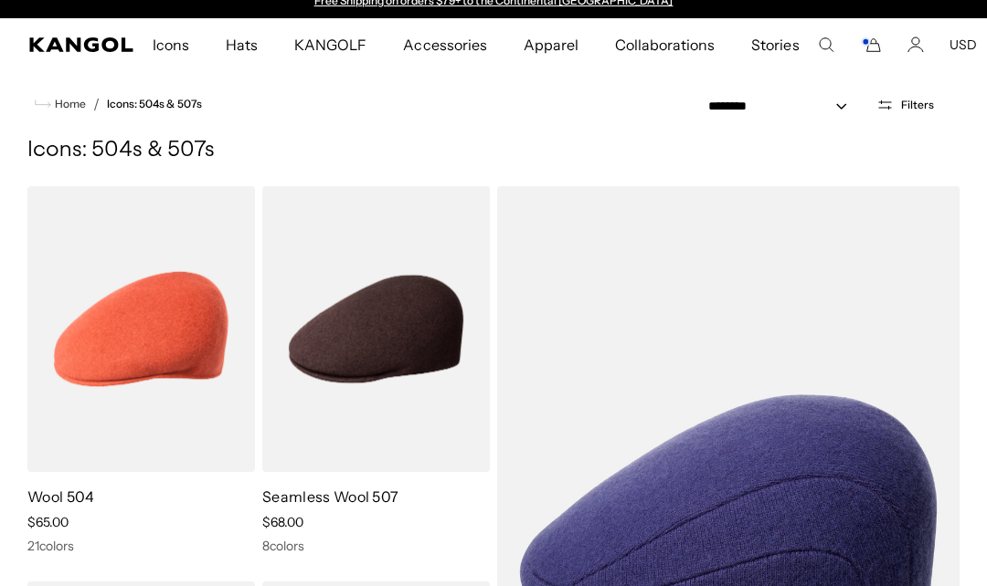
scroll to position [11, 0]
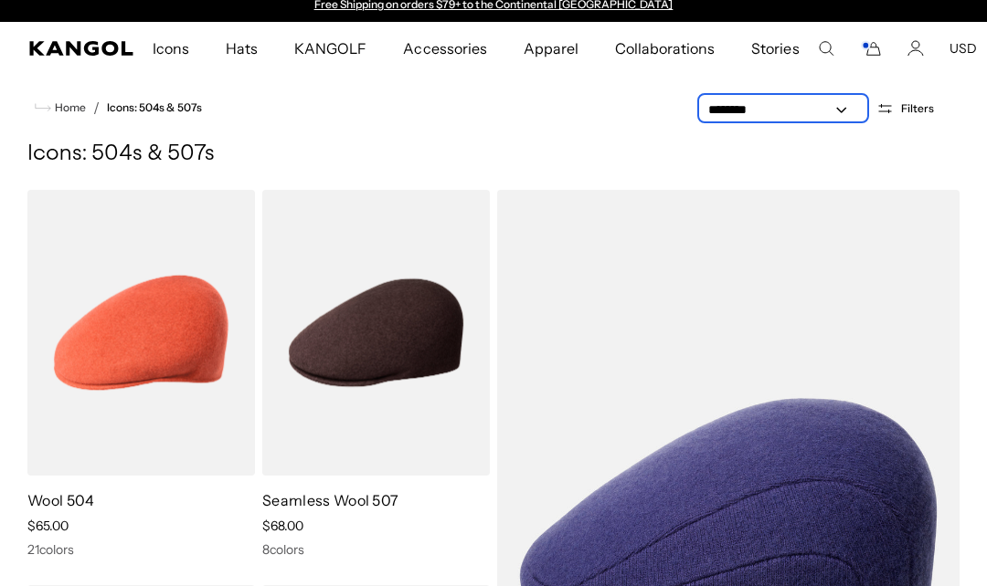
click at [829, 113] on select "**********" at bounding box center [783, 109] width 164 height 19
click at [829, 107] on select "**********" at bounding box center [783, 109] width 164 height 19
select select "*****"
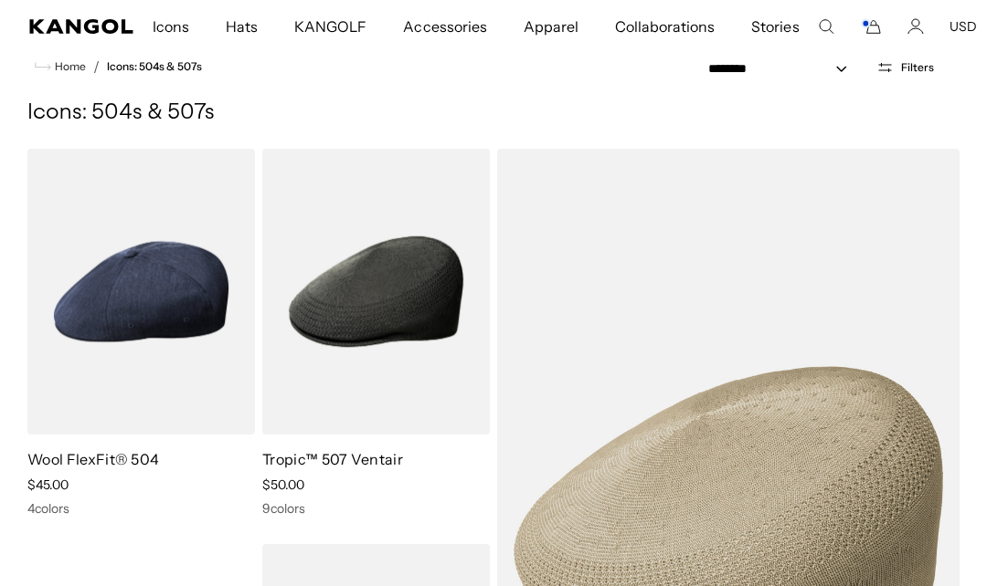
click at [837, 46] on comp-header "Icons Icons Buckets & Casuals Berets 504s & 507s" at bounding box center [493, 26] width 987 height 53
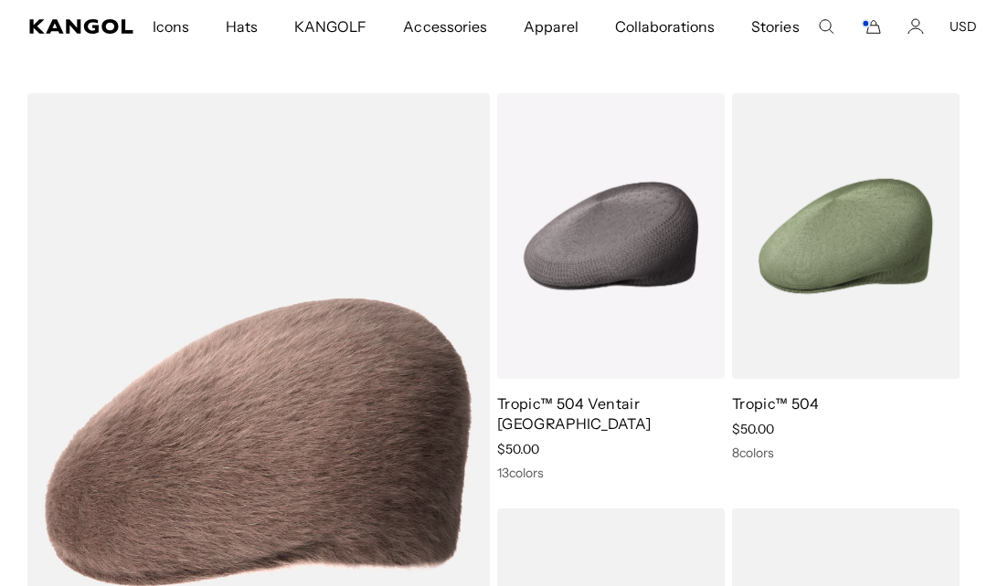
scroll to position [943, 0]
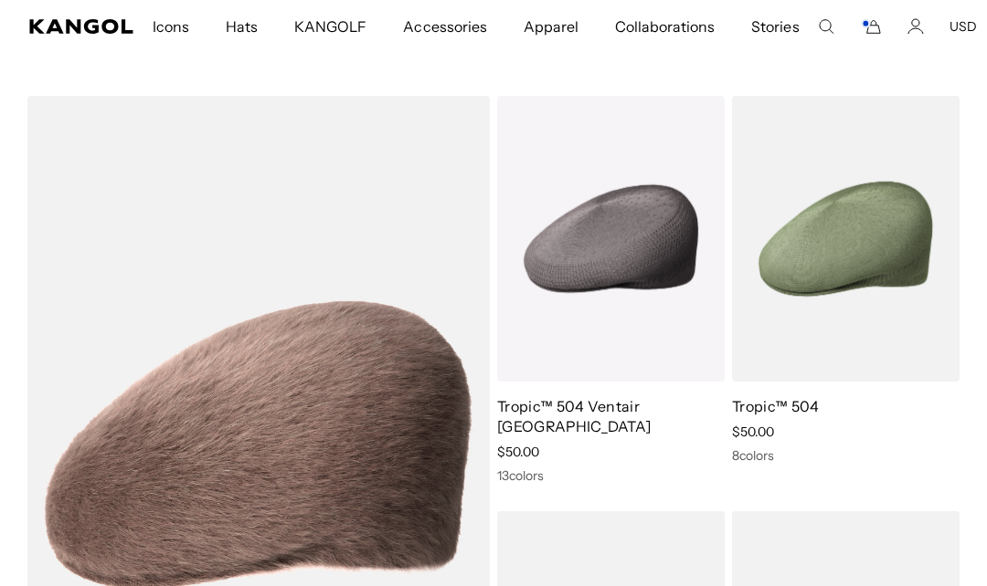
click at [861, 31] on icon "Cart" at bounding box center [871, 26] width 22 height 16
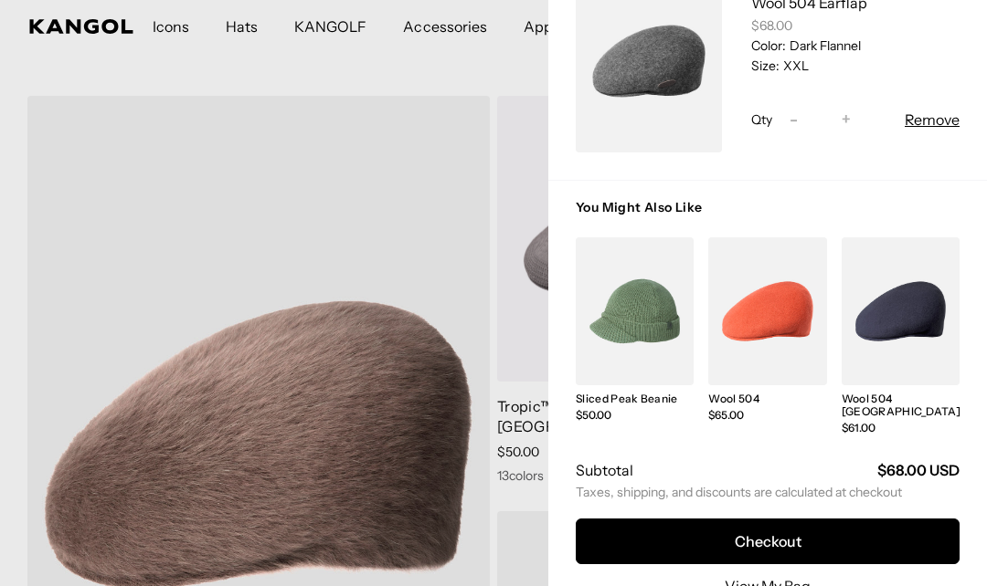
scroll to position [191, 0]
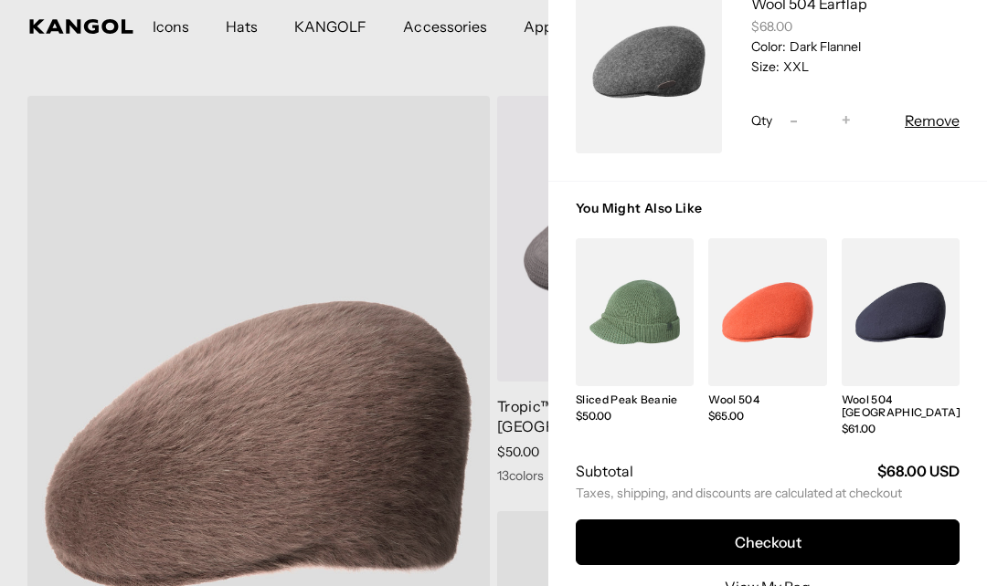
click at [788, 520] on button "Checkout" at bounding box center [768, 543] width 384 height 46
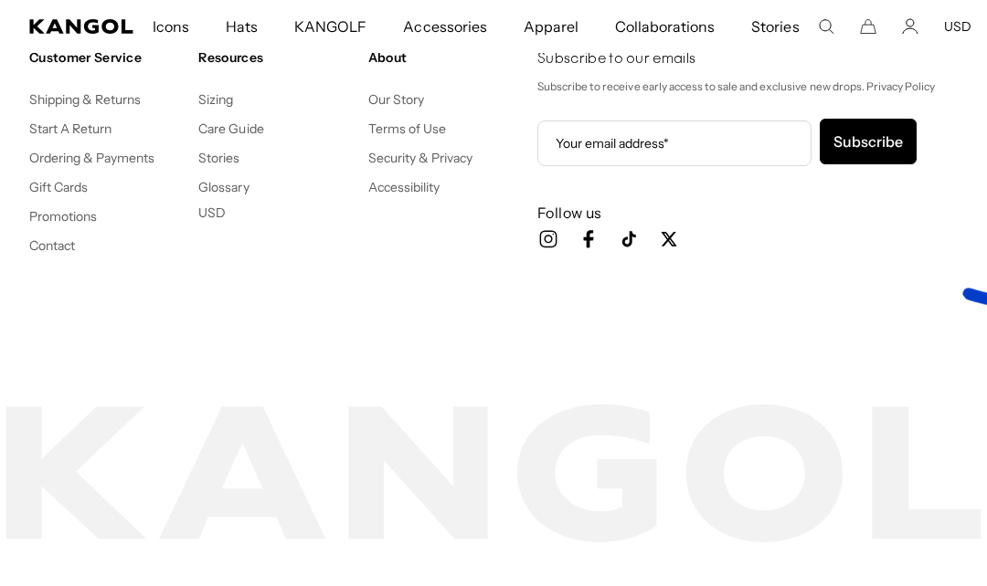
scroll to position [2960, 0]
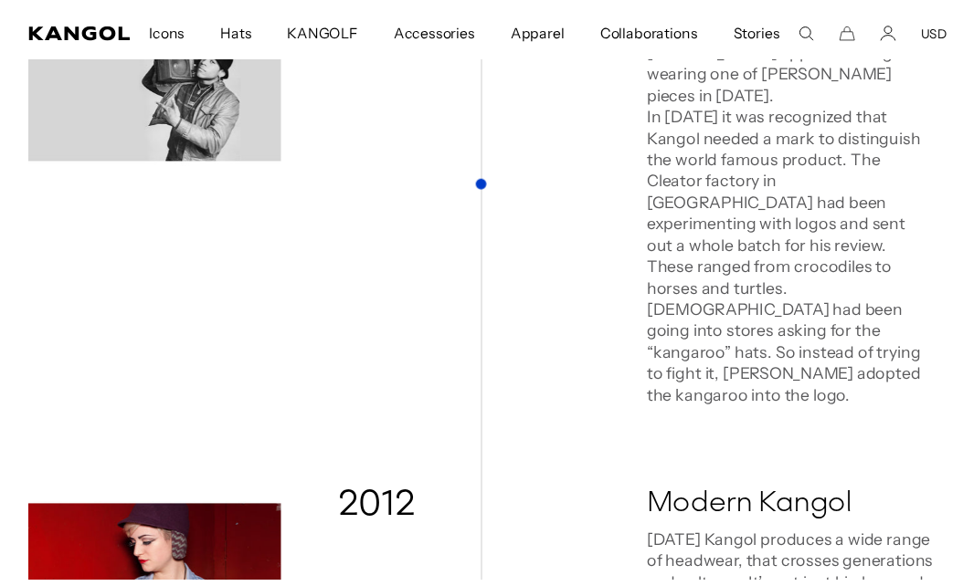
scroll to position [2552, 0]
